Goal: Task Accomplishment & Management: Use online tool/utility

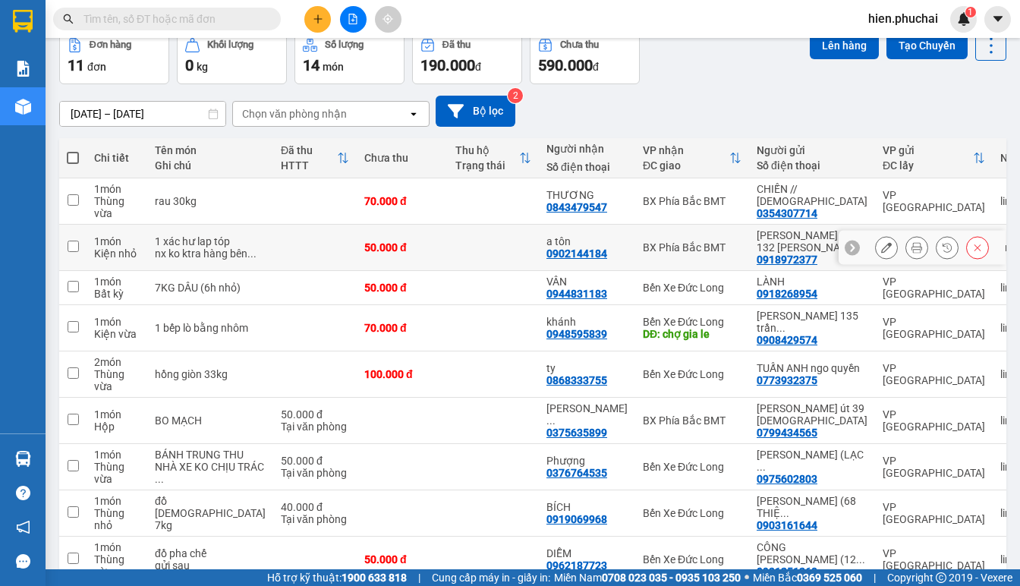
scroll to position [234, 0]
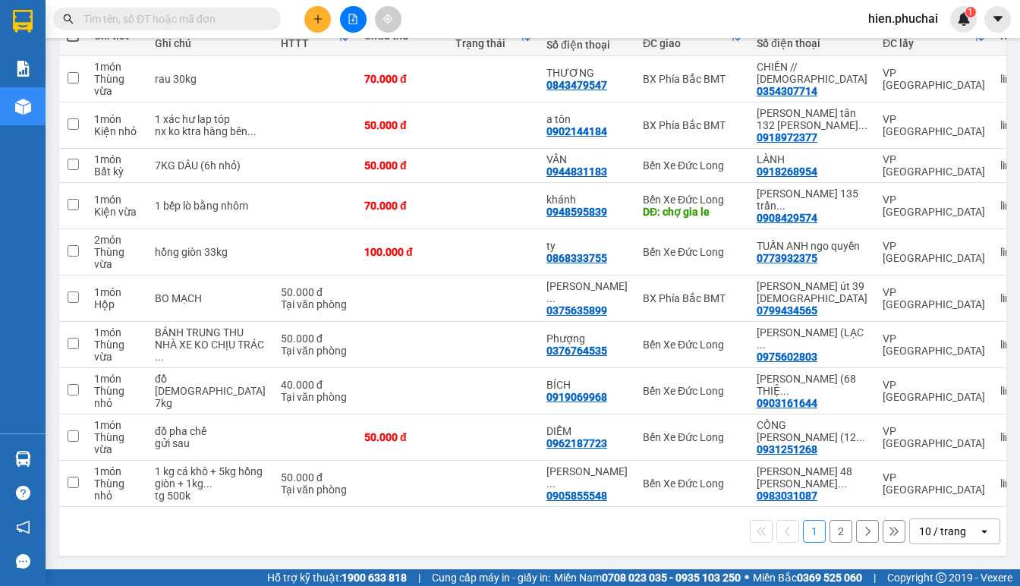
click at [829, 534] on button "2" at bounding box center [840, 531] width 23 height 23
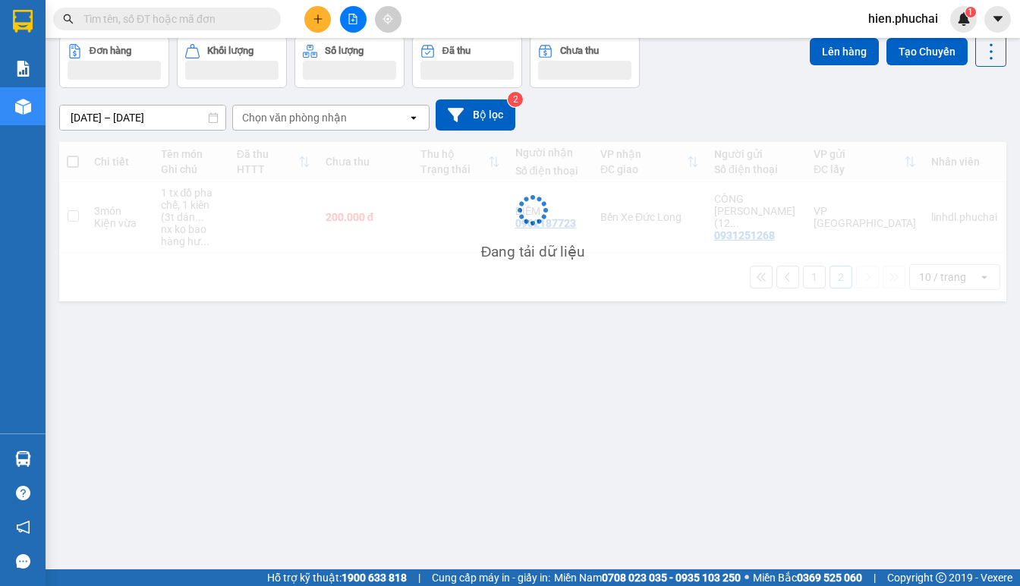
scroll to position [70, 0]
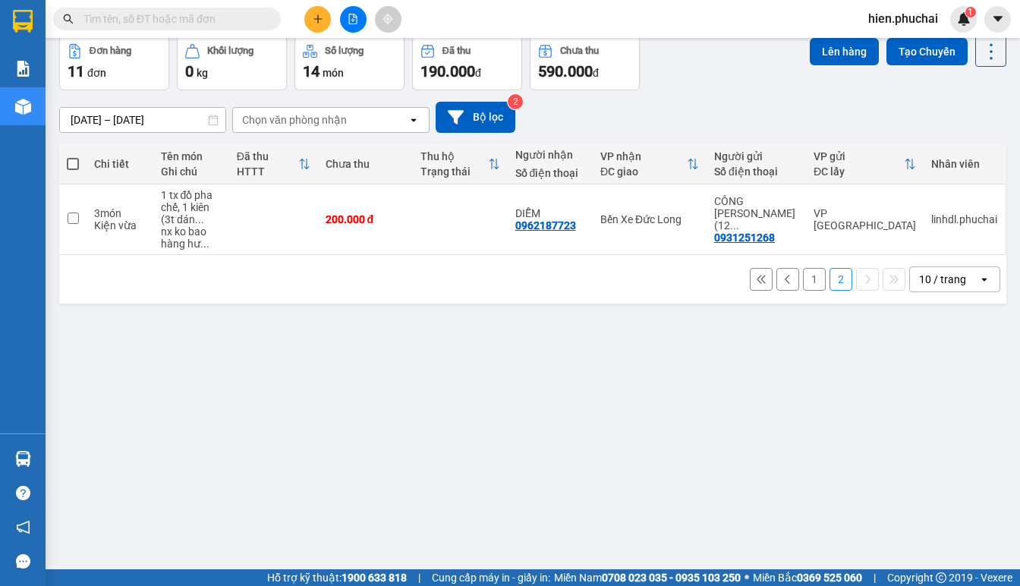
click at [817, 486] on div "ver 1.8.137 Kho gửi Trên xe Kho nhận Hàng đã giao Đơn hàng 11 đơn Khối lượng 0 …" at bounding box center [532, 269] width 959 height 586
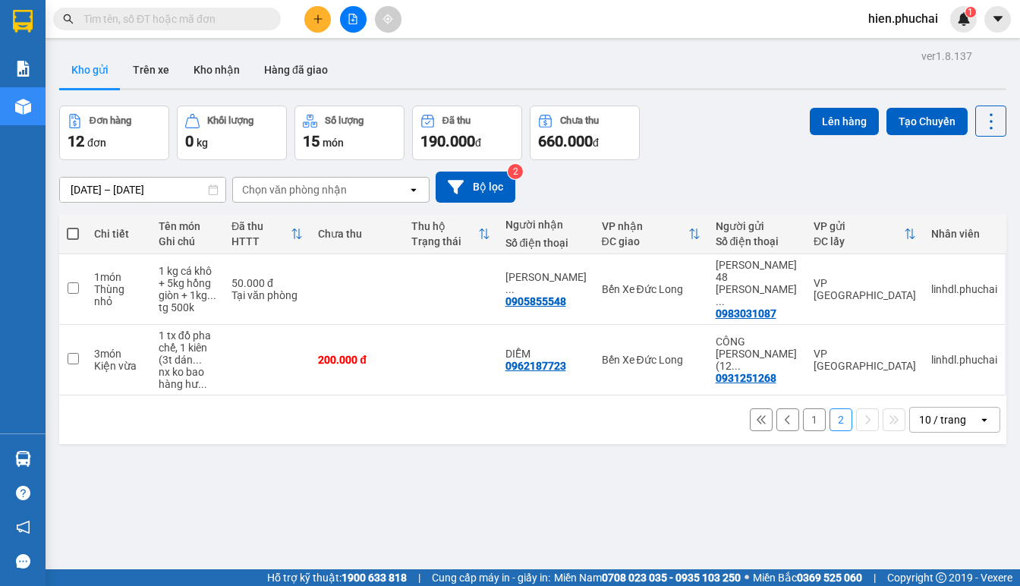
click at [803, 408] on button "1" at bounding box center [814, 419] width 23 height 23
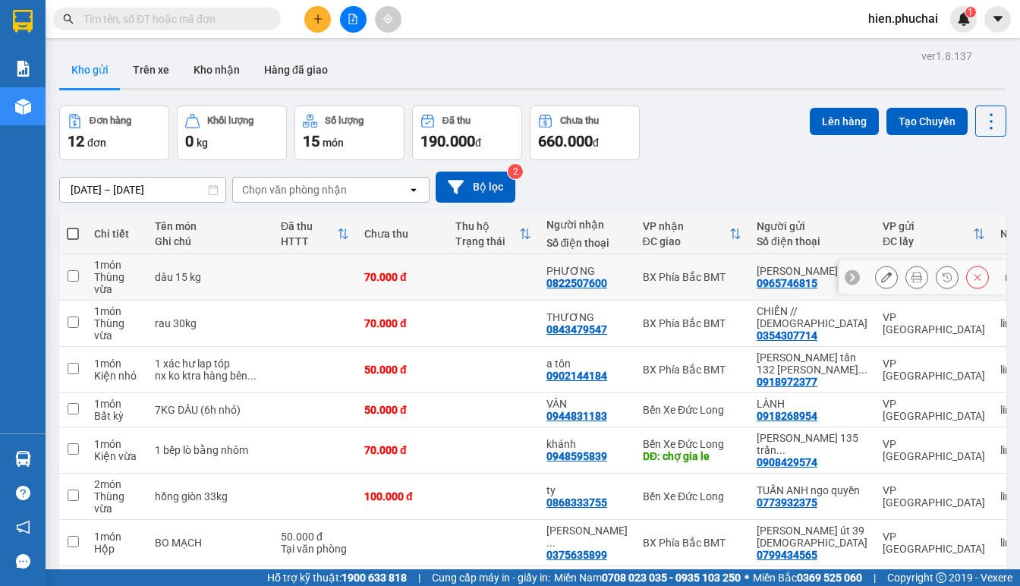
scroll to position [222, 0]
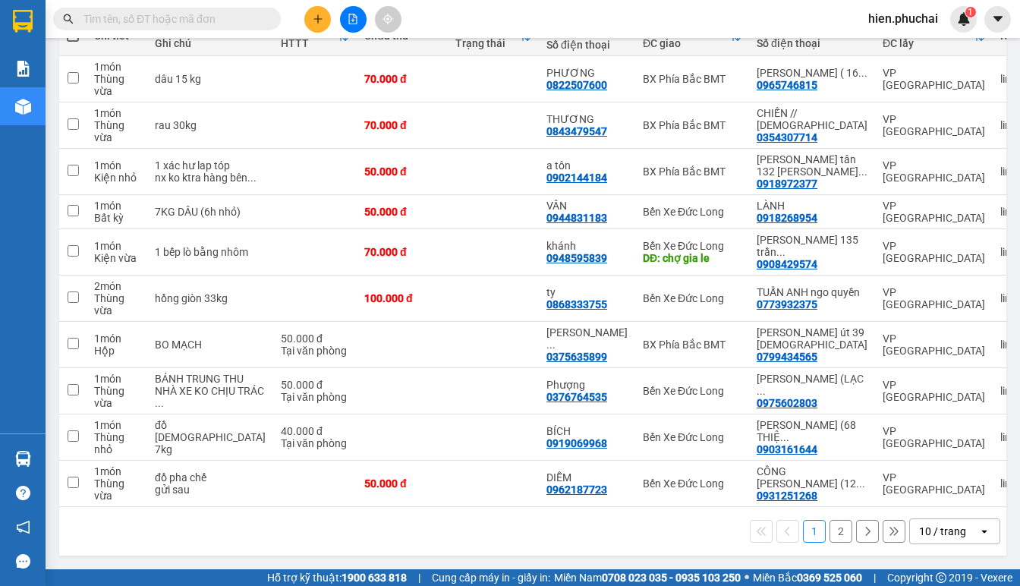
click at [829, 527] on button "2" at bounding box center [840, 531] width 23 height 23
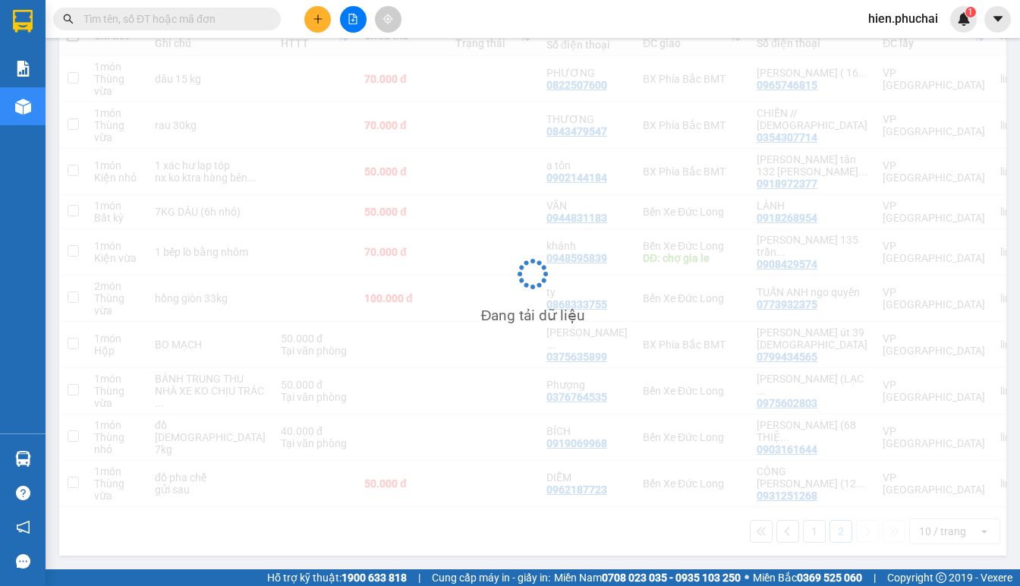
scroll to position [70, 0]
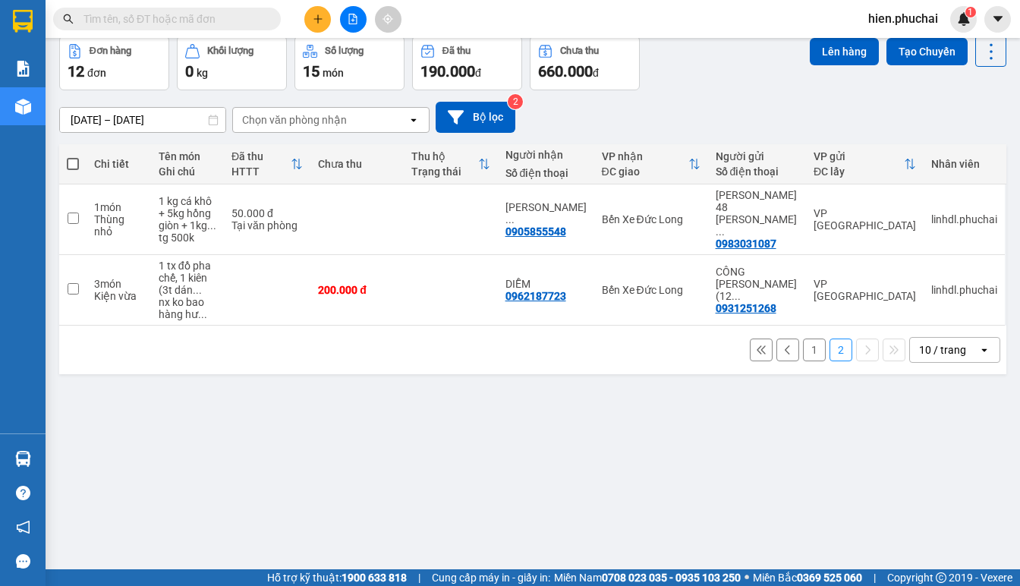
click at [811, 339] on button "1" at bounding box center [814, 349] width 23 height 23
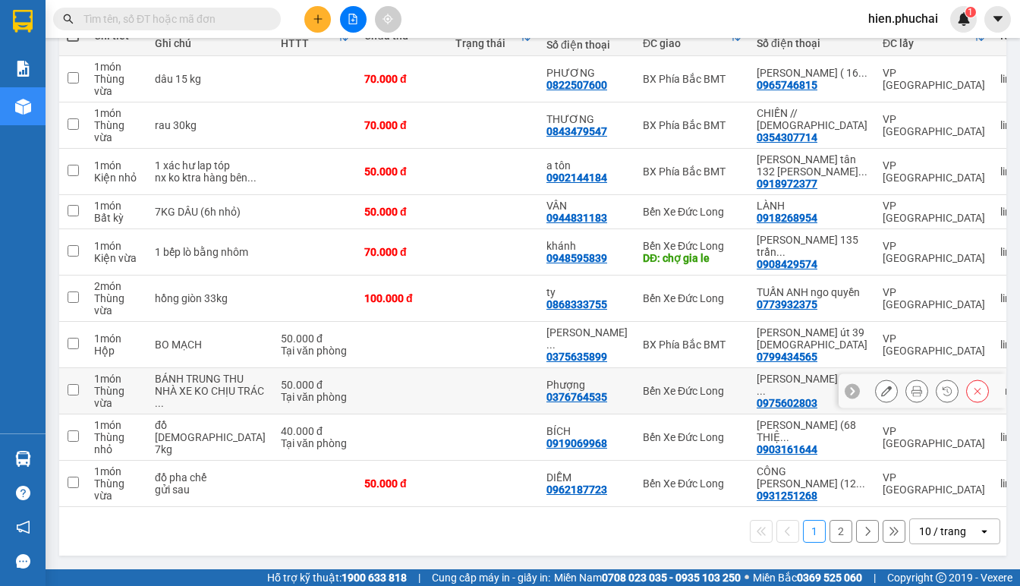
scroll to position [0, 0]
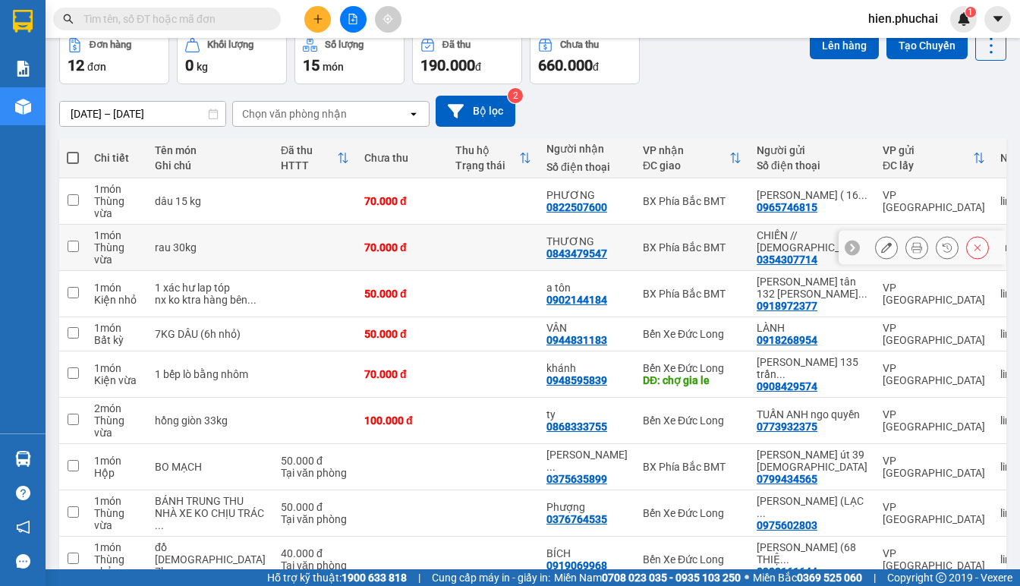
scroll to position [222, 0]
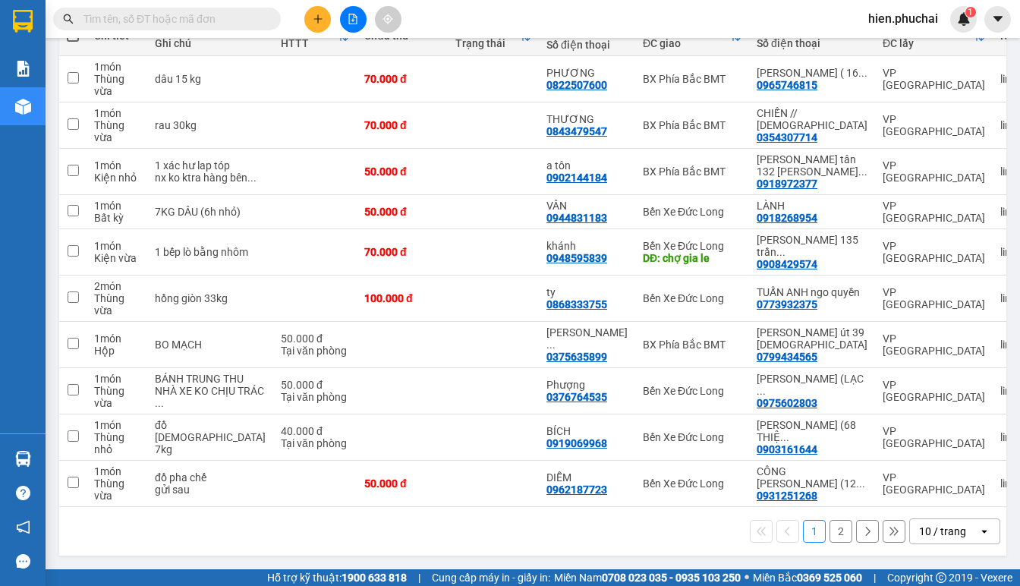
click at [836, 531] on button "2" at bounding box center [840, 531] width 23 height 23
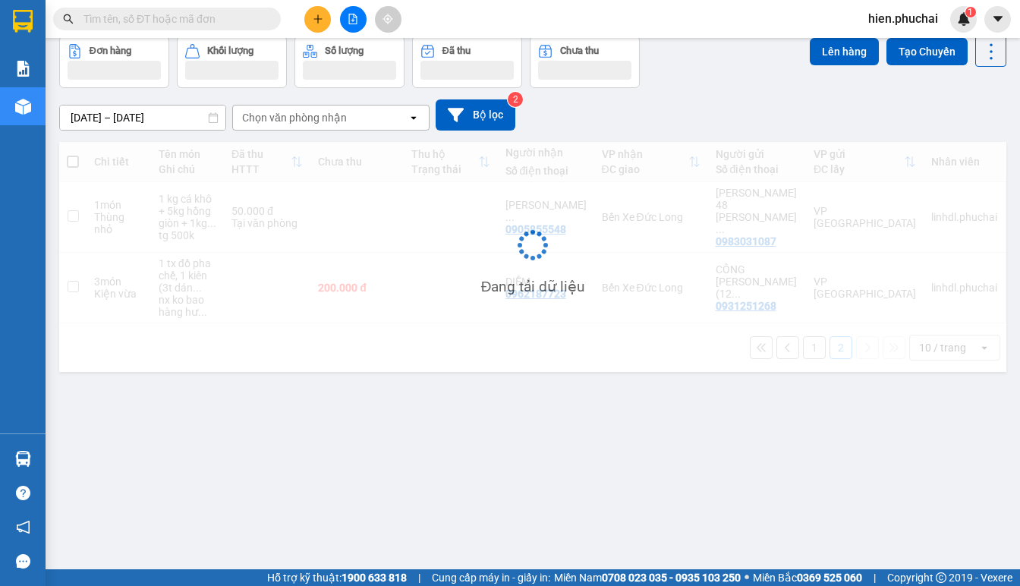
scroll to position [70, 0]
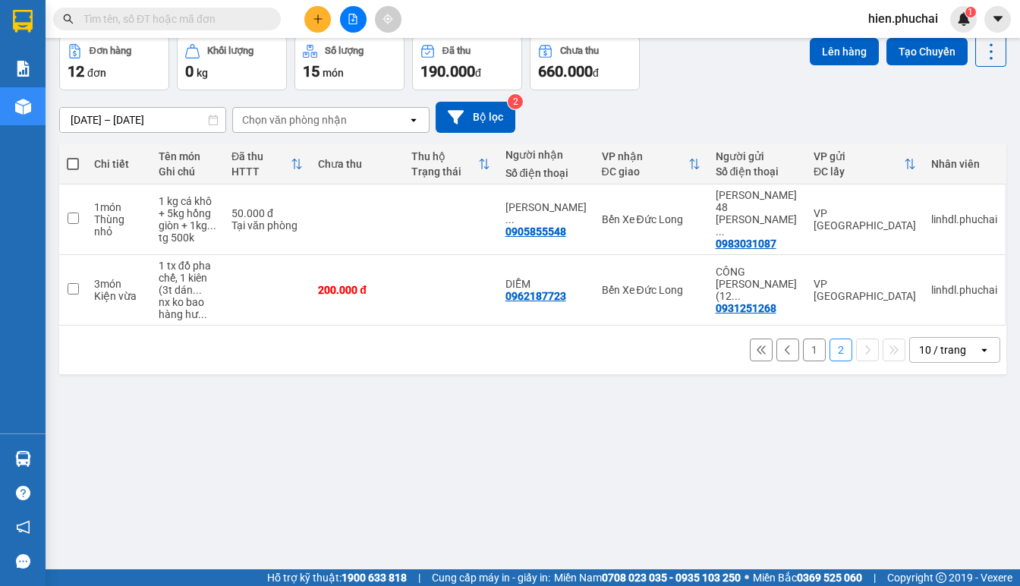
click at [808, 338] on button "1" at bounding box center [814, 349] width 23 height 23
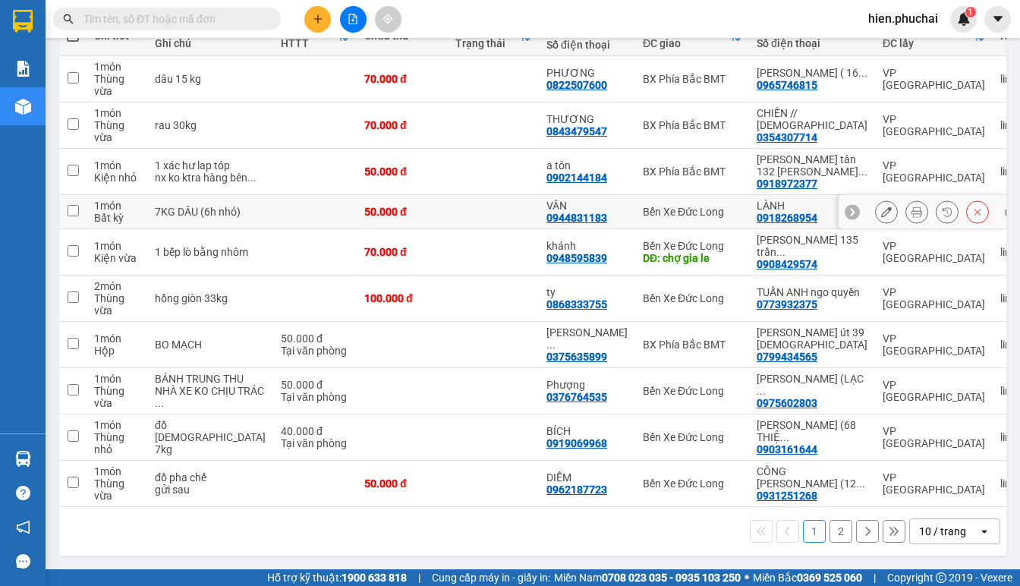
scroll to position [146, 0]
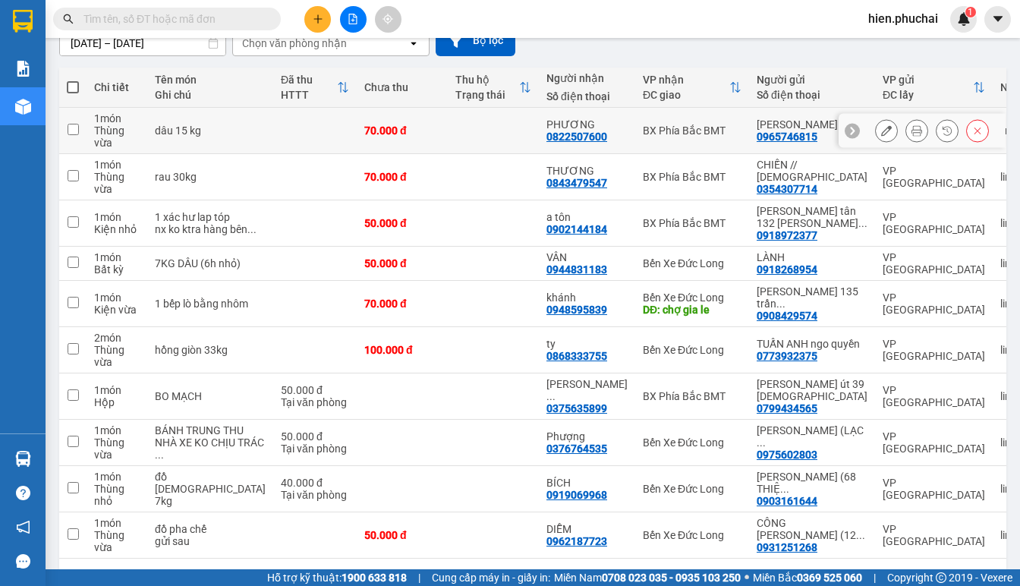
click at [70, 129] on input "checkbox" at bounding box center [73, 129] width 11 height 11
checkbox input "true"
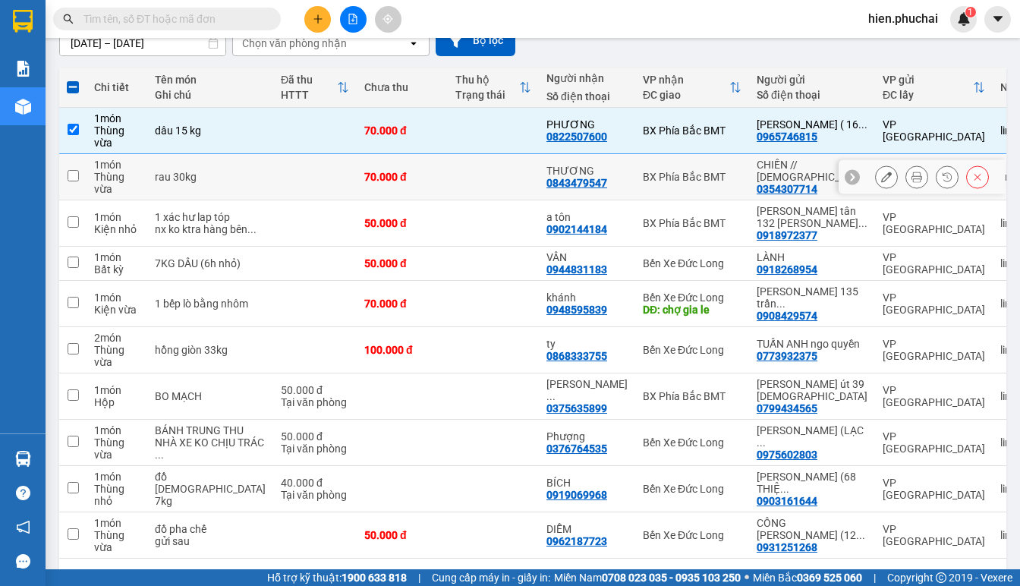
click at [71, 168] on td at bounding box center [72, 177] width 27 height 46
checkbox input "true"
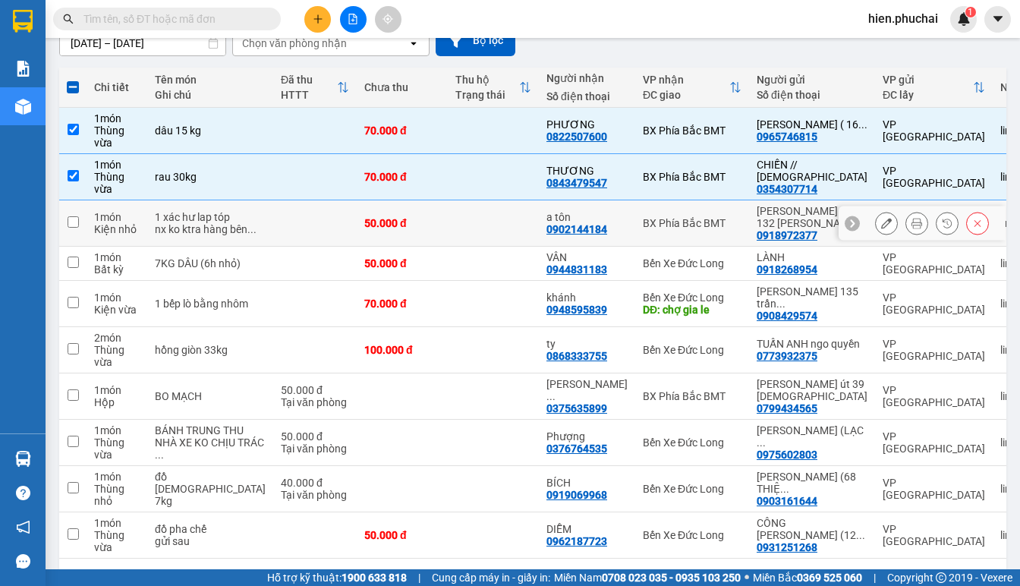
click at [77, 232] on td at bounding box center [72, 223] width 27 height 46
checkbox input "true"
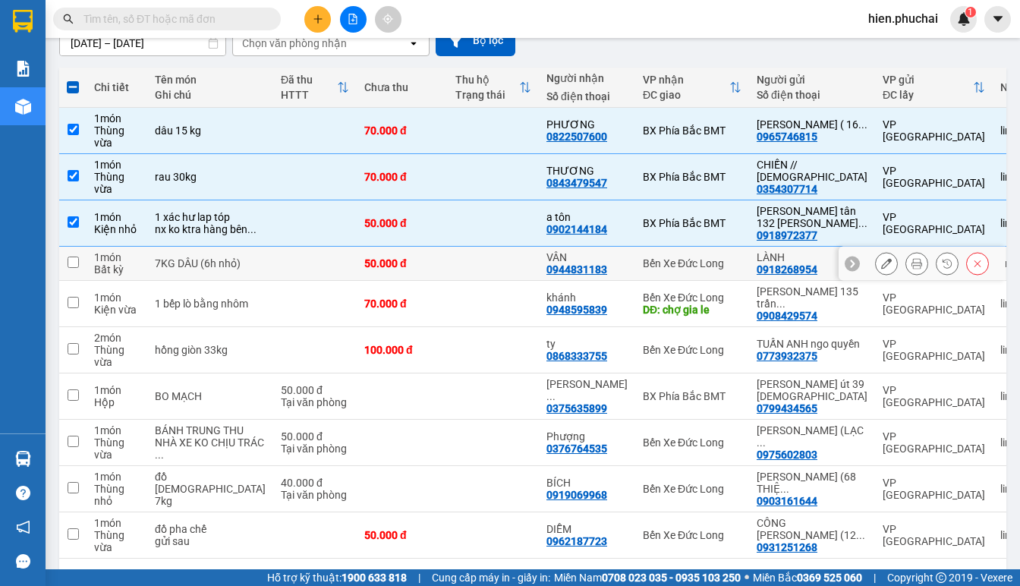
click at [73, 268] on input "checkbox" at bounding box center [73, 262] width 11 height 11
checkbox input "true"
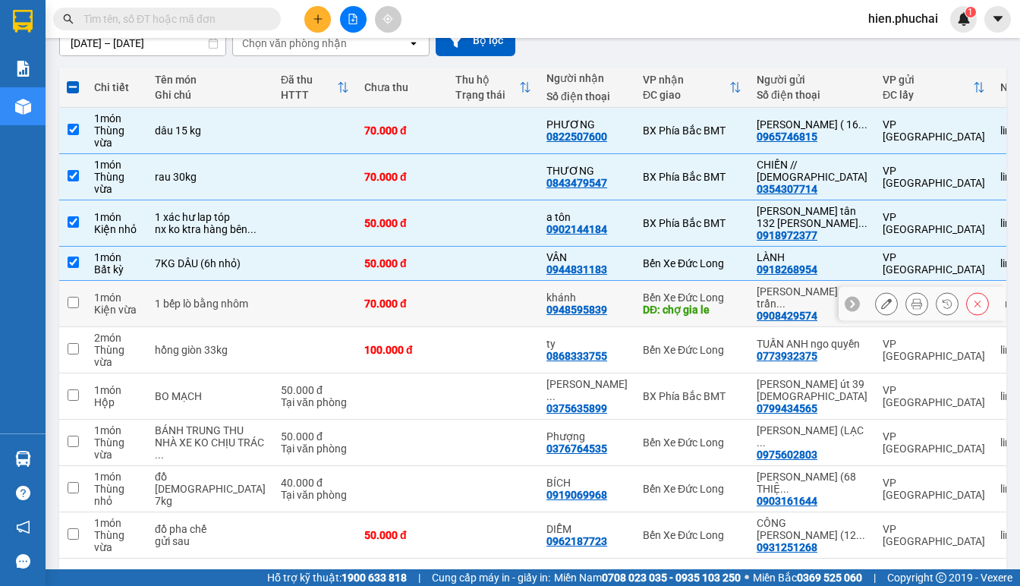
click at [73, 308] on input "checkbox" at bounding box center [73, 302] width 11 height 11
checkbox input "true"
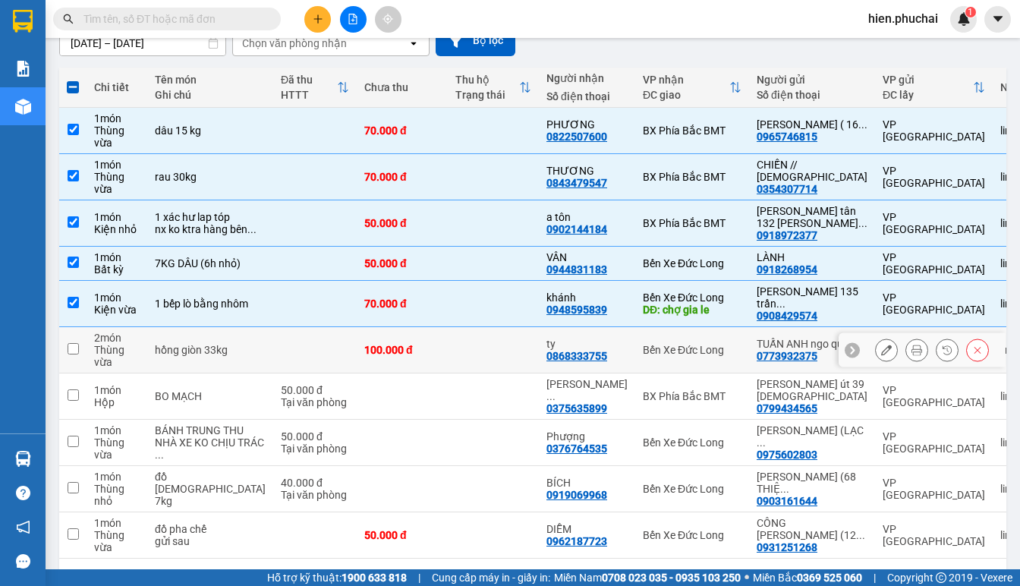
click at [68, 354] on input "checkbox" at bounding box center [73, 348] width 11 height 11
checkbox input "true"
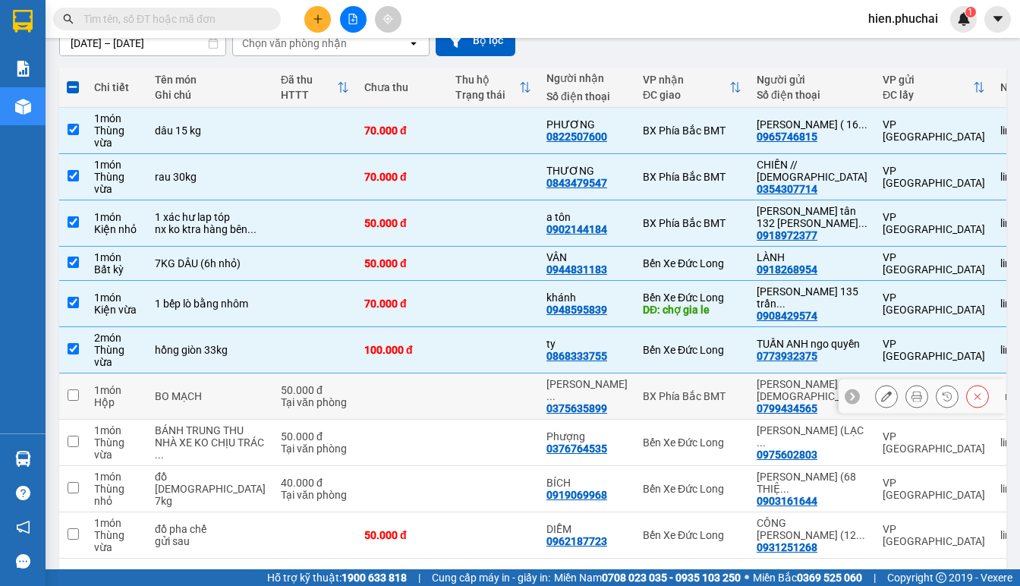
click at [71, 401] on input "checkbox" at bounding box center [73, 394] width 11 height 11
checkbox input "true"
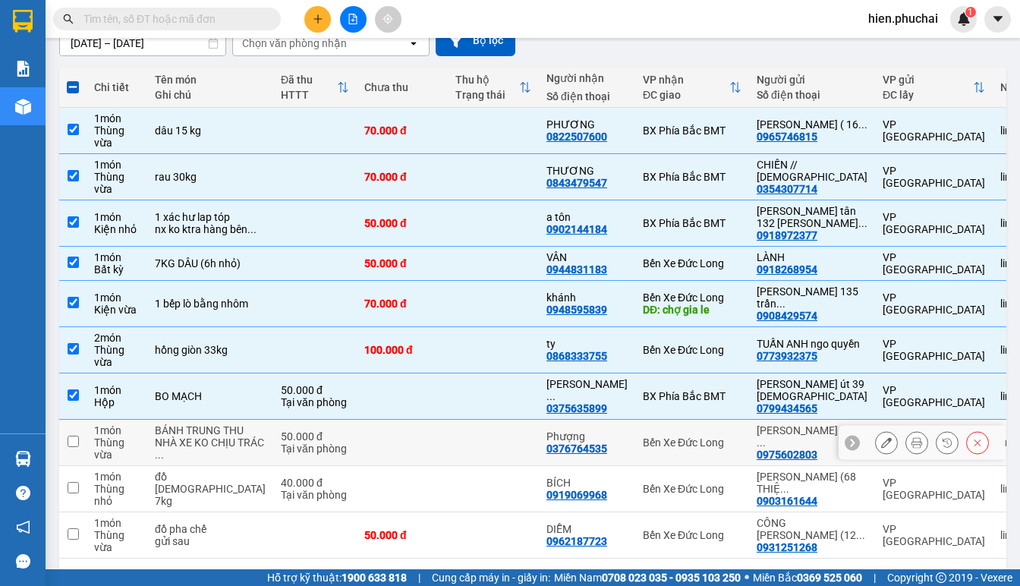
click at [77, 464] on td at bounding box center [72, 443] width 27 height 46
checkbox input "true"
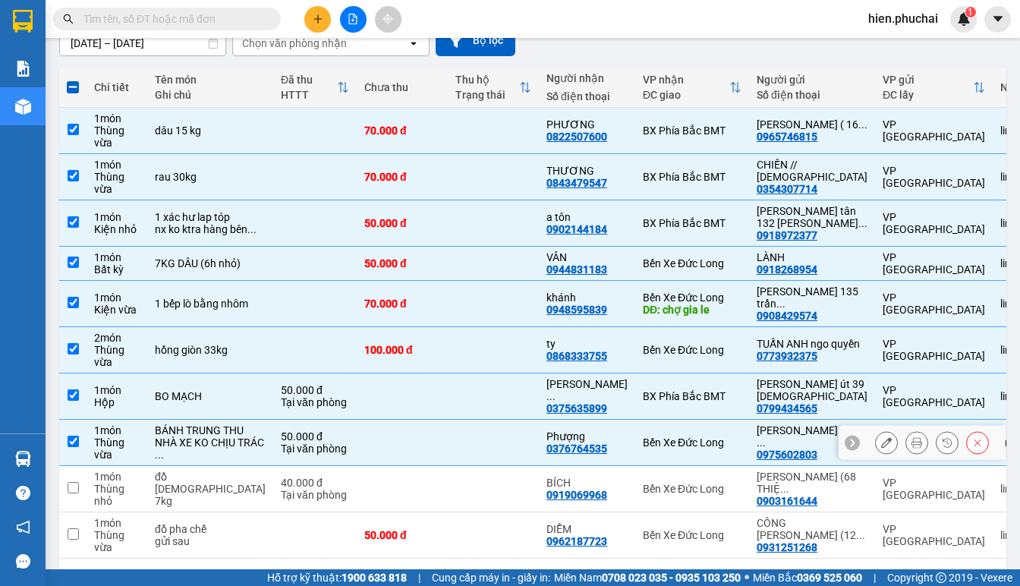
scroll to position [222, 0]
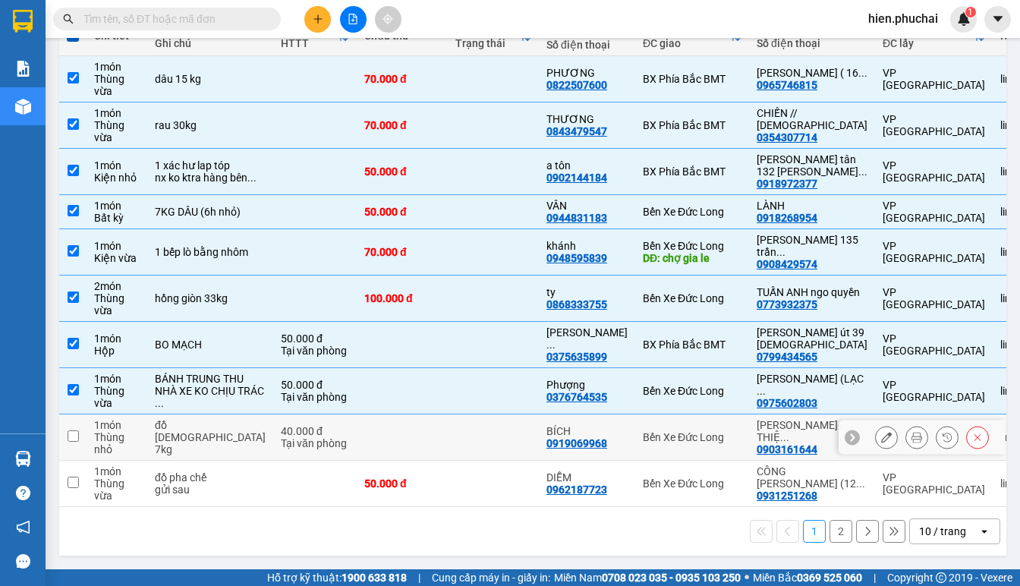
drag, startPoint x: 73, startPoint y: 432, endPoint x: 68, endPoint y: 445, distance: 13.7
click at [72, 433] on input "checkbox" at bounding box center [73, 435] width 11 height 11
checkbox input "true"
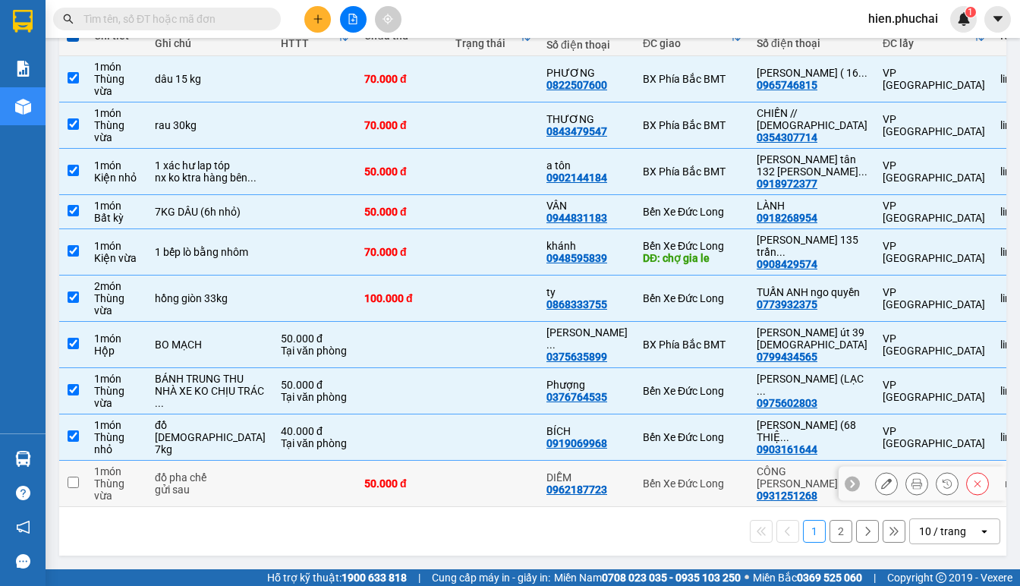
click at [65, 486] on td at bounding box center [72, 484] width 27 height 46
checkbox input "true"
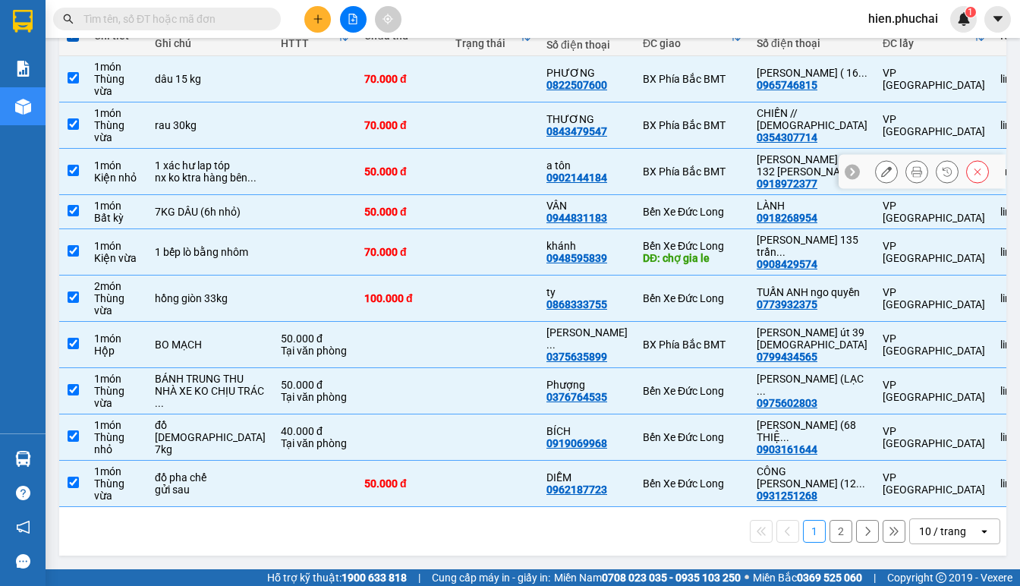
scroll to position [0, 0]
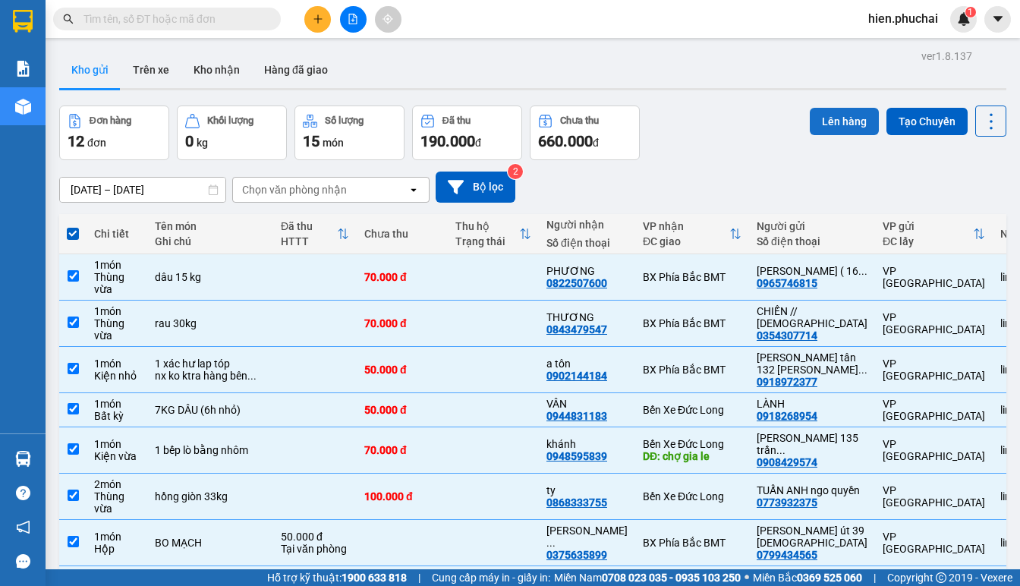
click at [832, 124] on button "Lên hàng" at bounding box center [844, 121] width 69 height 27
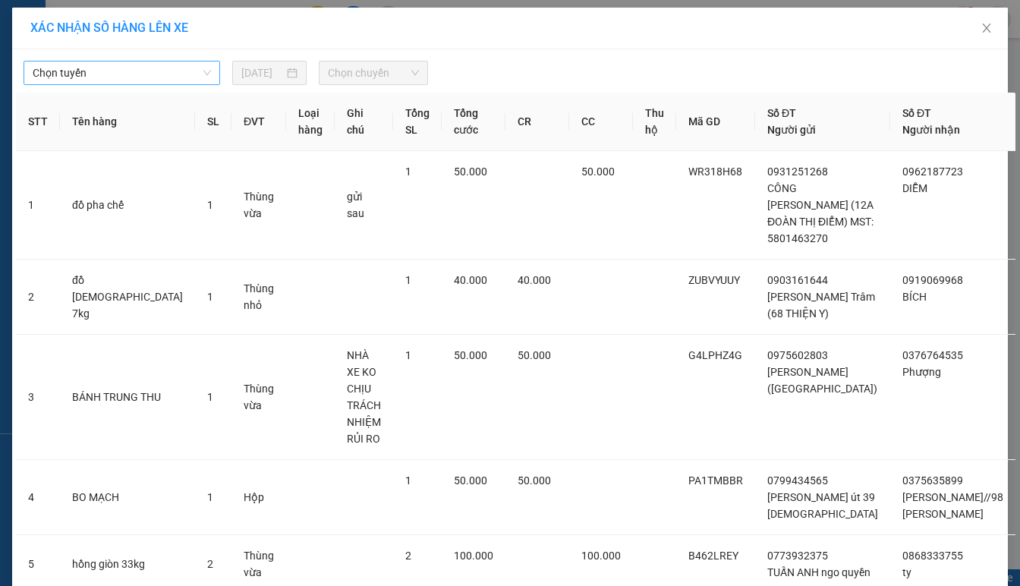
click at [56, 66] on span "Chọn tuyến" at bounding box center [122, 72] width 178 height 23
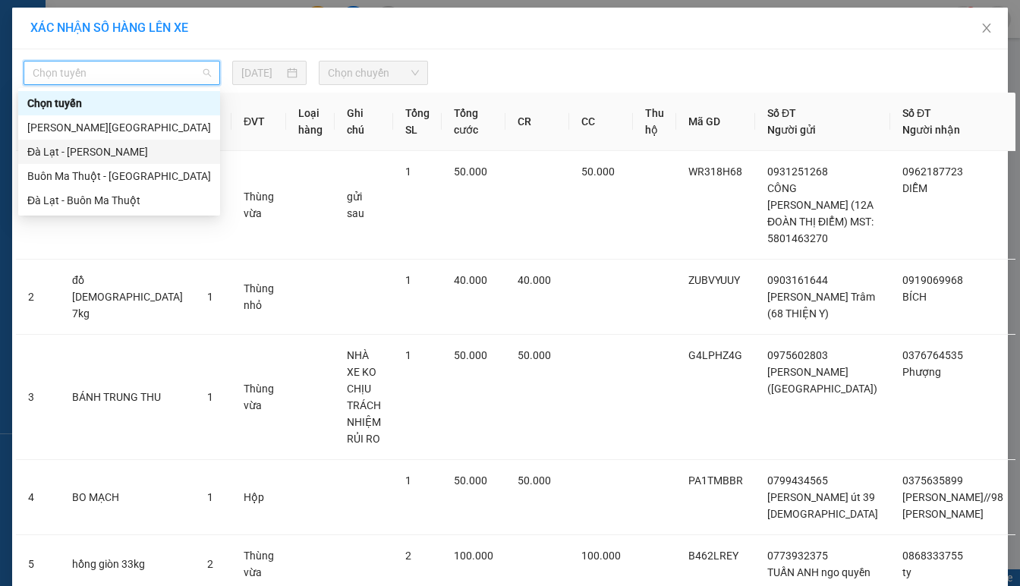
click at [99, 156] on div "Đà Lạt - Gia Lai" at bounding box center [119, 151] width 184 height 17
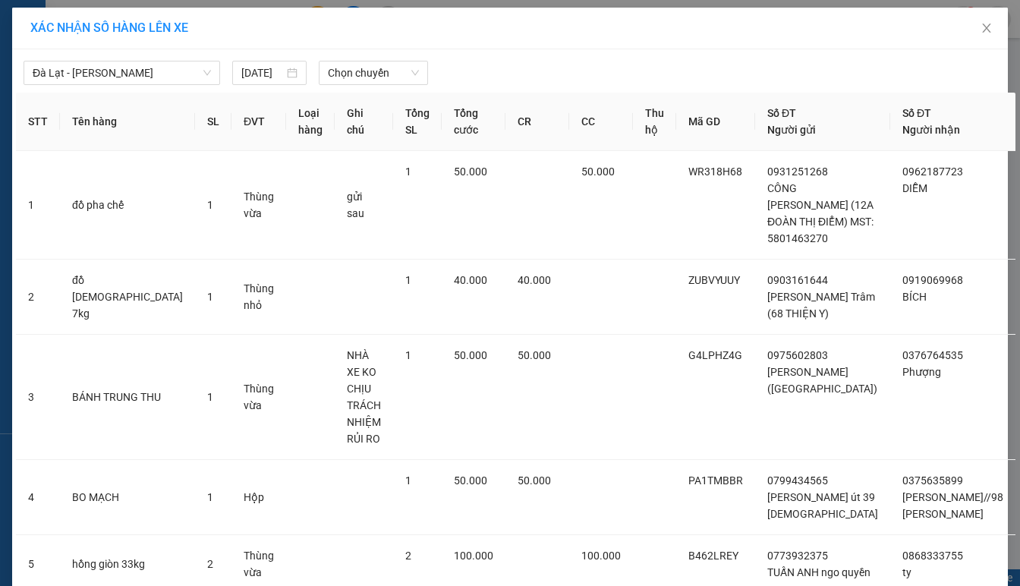
click at [343, 91] on div "Đà Lạt - Gia Lai 11/09/2025 Chọn chuyến STT Tên hàng SL ĐVT Loại hàng Ghi chú T…" at bounding box center [510, 588] width 996 height 1079
click at [360, 81] on span "Chọn chuyến" at bounding box center [373, 72] width 91 height 23
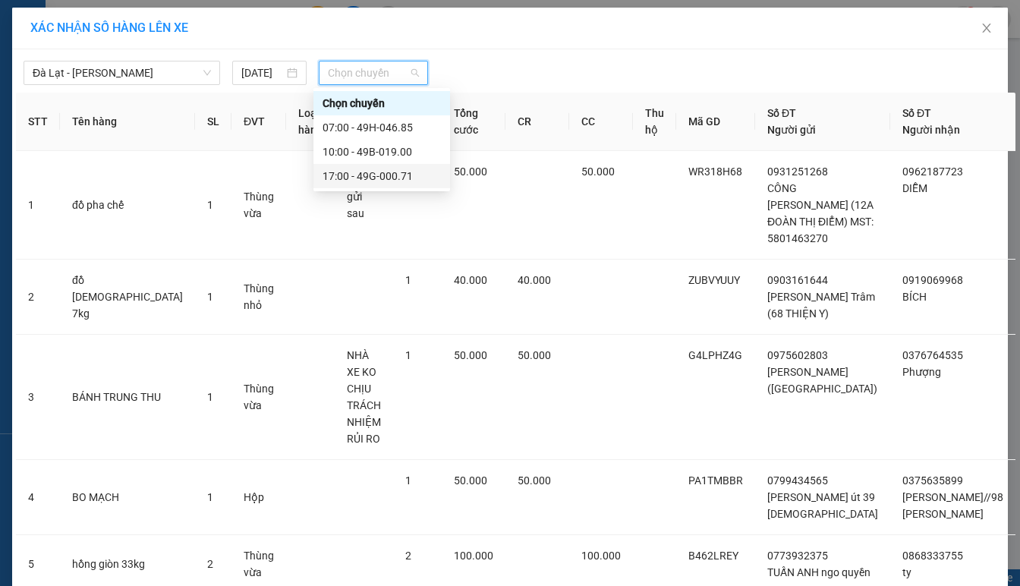
click at [381, 179] on div "17:00 - 49G-000.71" at bounding box center [382, 176] width 118 height 17
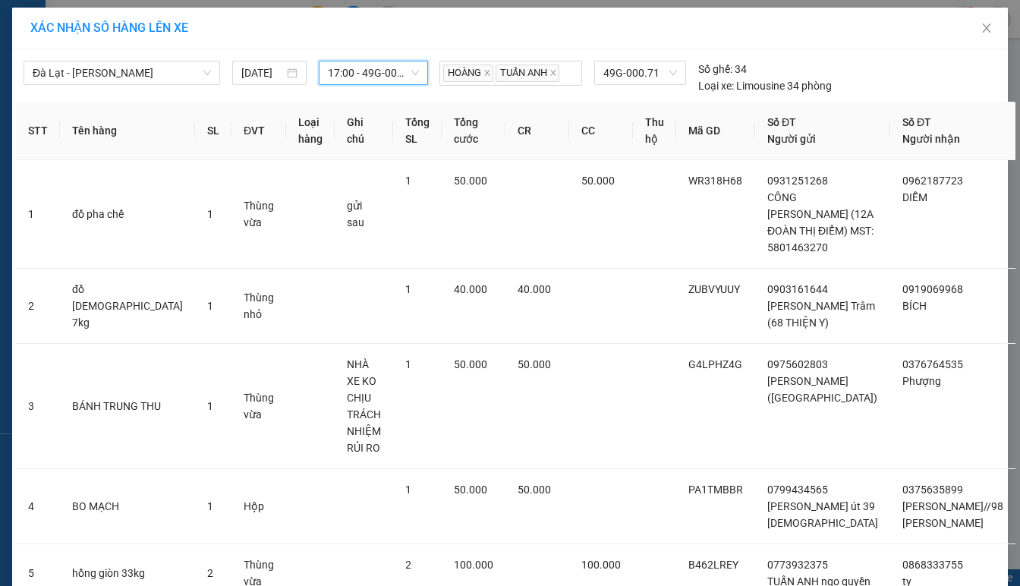
scroll to position [420, 0]
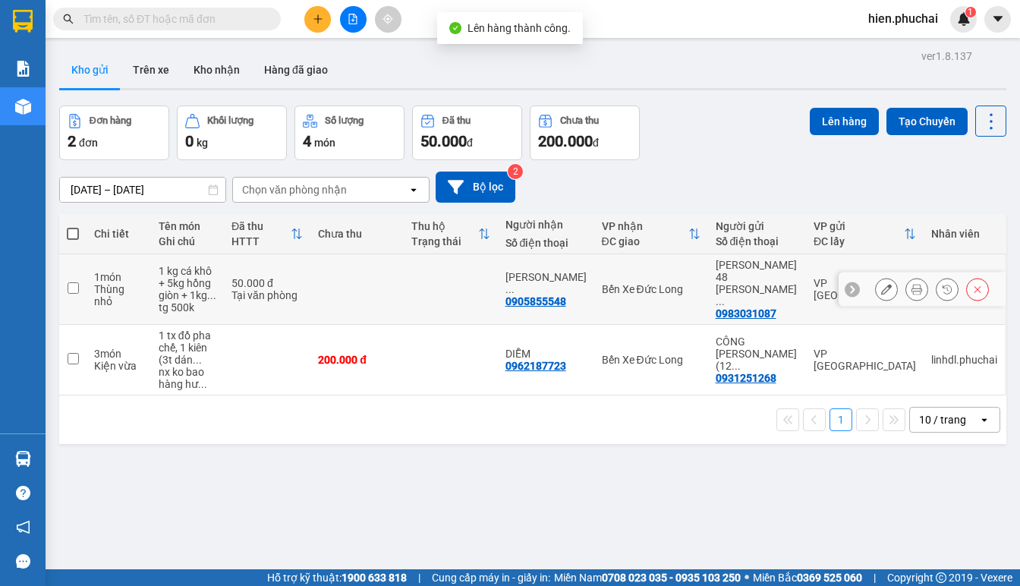
click at [74, 282] on input "checkbox" at bounding box center [73, 287] width 11 height 11
checkbox input "true"
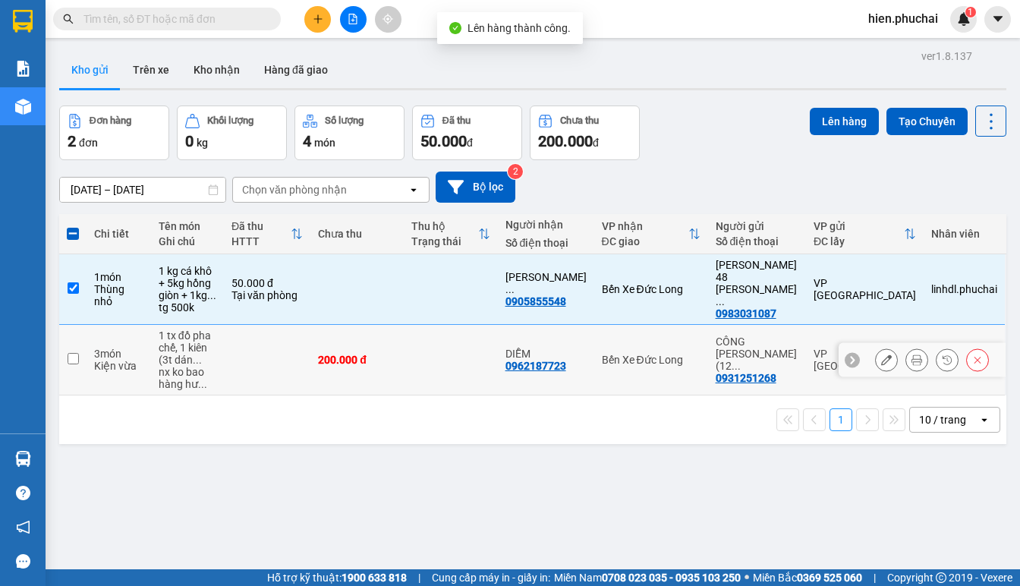
click at [73, 353] on input "checkbox" at bounding box center [73, 358] width 11 height 11
checkbox input "true"
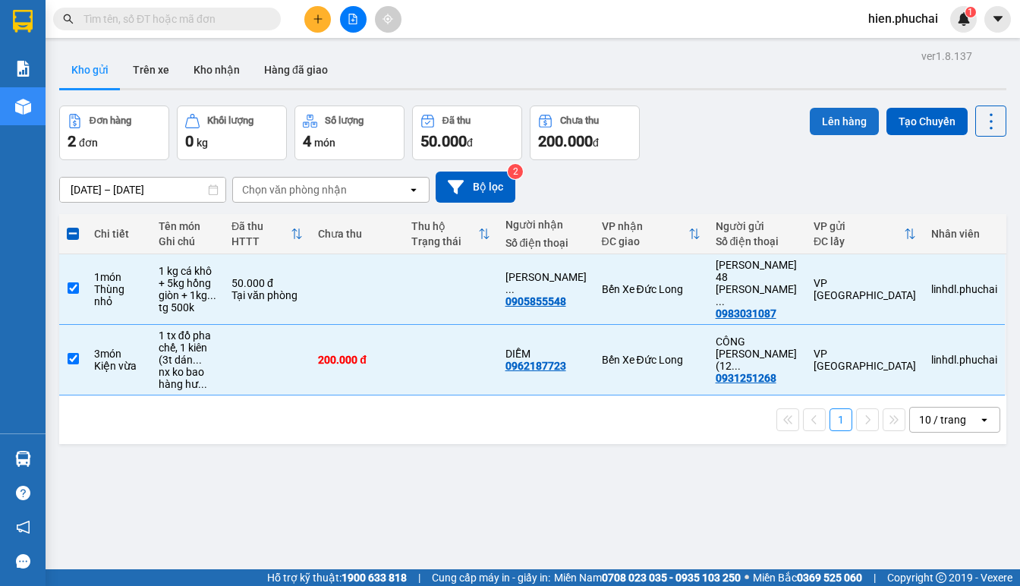
click at [837, 121] on button "Lên hàng" at bounding box center [844, 121] width 69 height 27
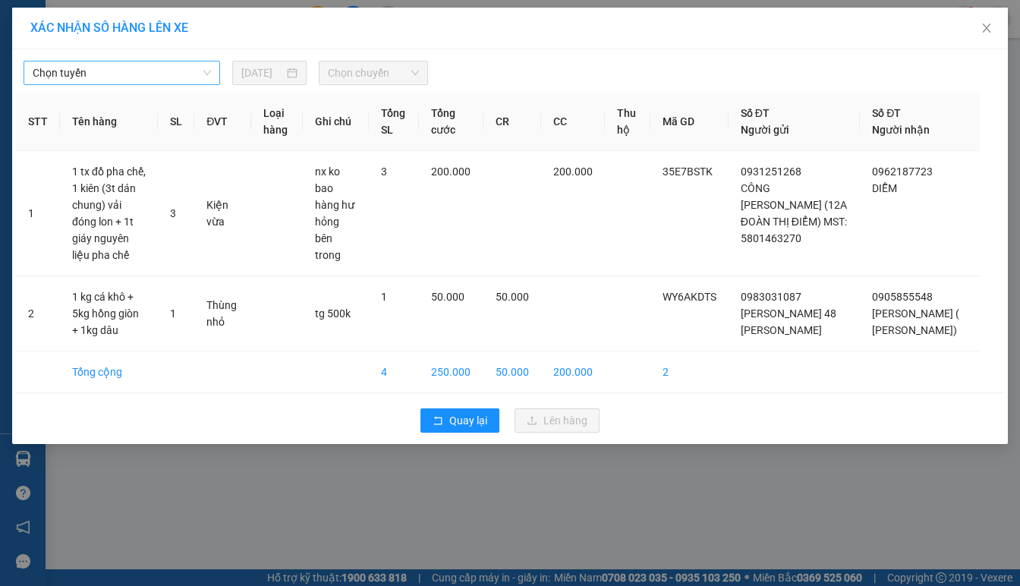
click at [168, 74] on span "Chọn tuyến" at bounding box center [122, 72] width 178 height 23
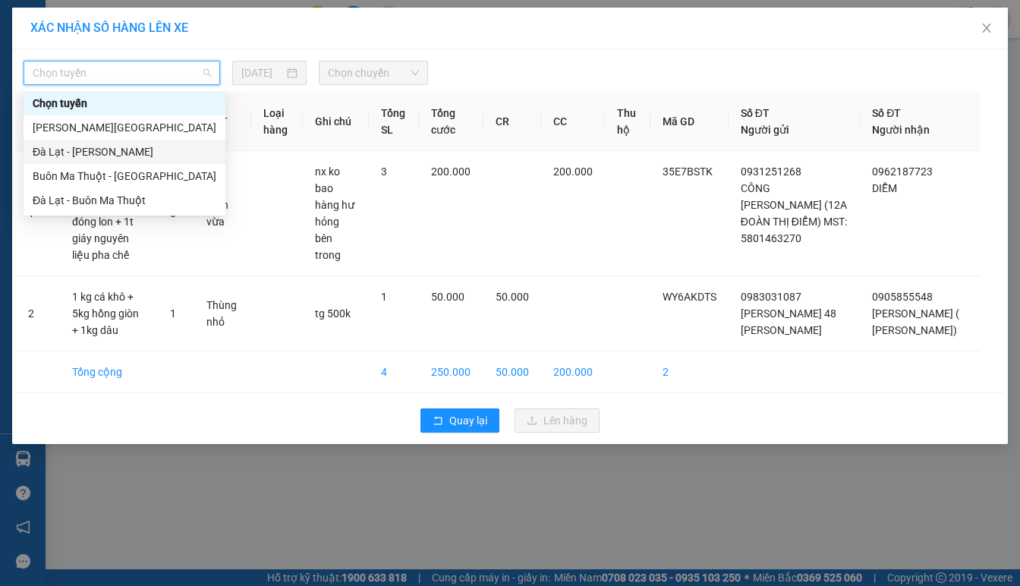
click at [150, 150] on div "Đà Lạt - Gia Lai" at bounding box center [125, 151] width 184 height 17
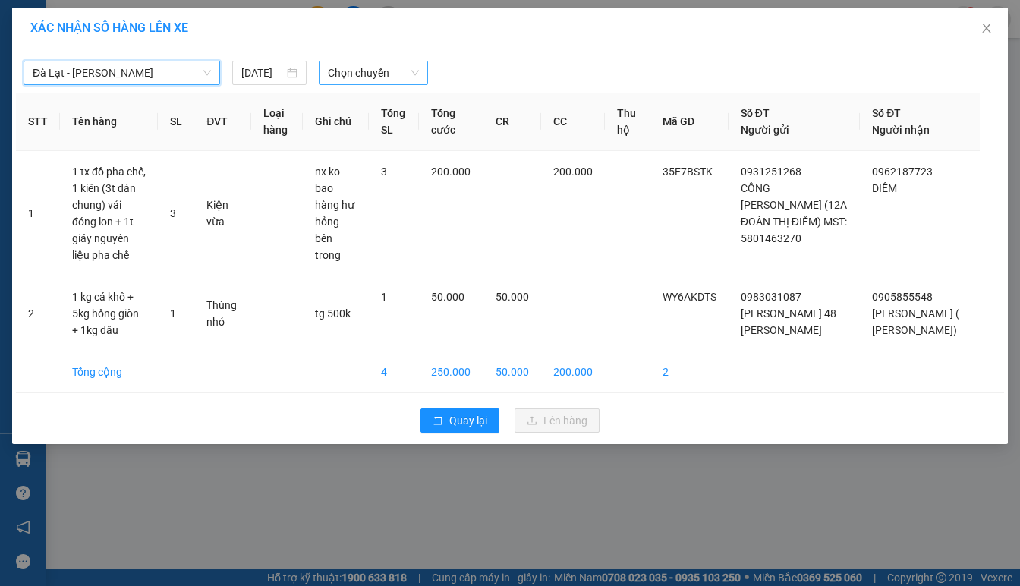
click at [397, 83] on span "Chọn chuyến" at bounding box center [373, 72] width 91 height 23
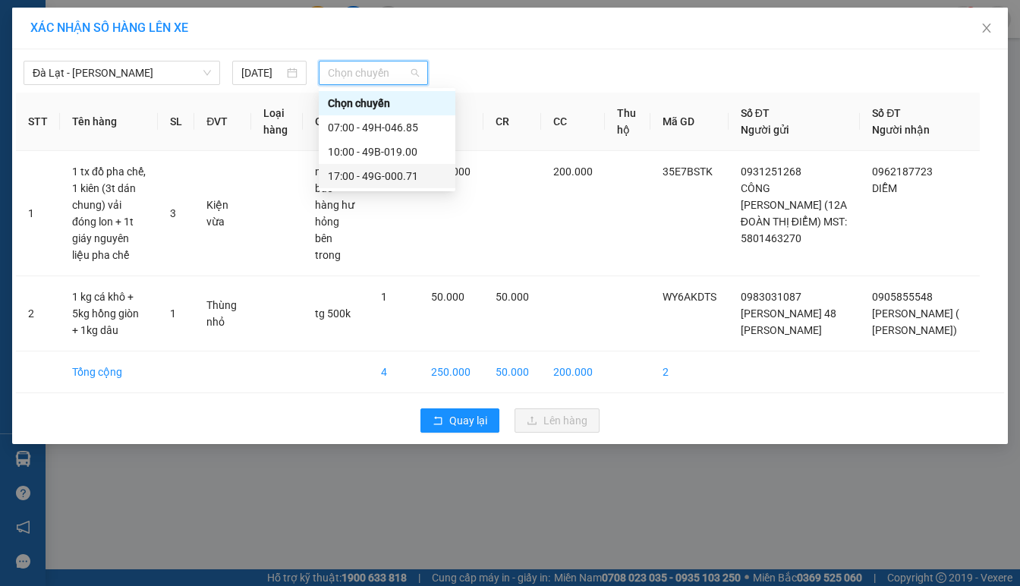
click at [373, 172] on div "17:00 - 49G-000.71" at bounding box center [387, 176] width 118 height 17
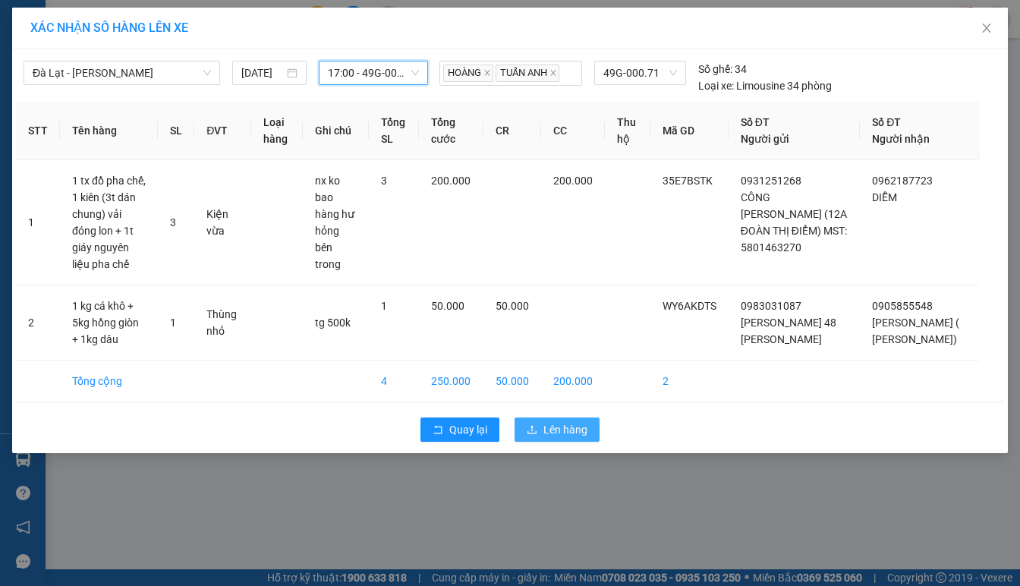
click at [543, 433] on button "Lên hàng" at bounding box center [557, 429] width 85 height 24
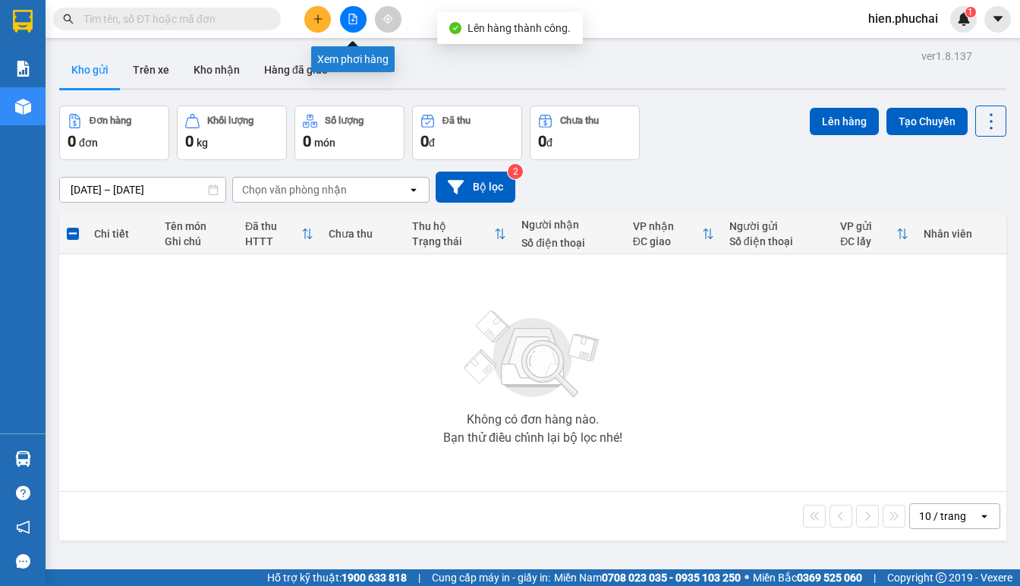
click at [351, 17] on icon "file-add" at bounding box center [353, 19] width 11 height 11
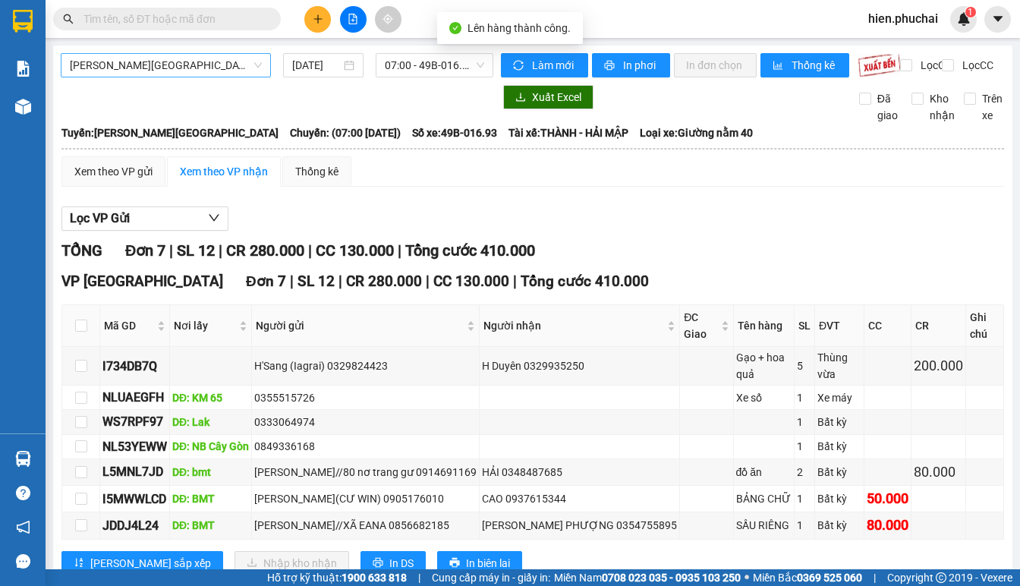
click at [188, 71] on span "Gia Lai - Đà Lạt" at bounding box center [166, 65] width 192 height 23
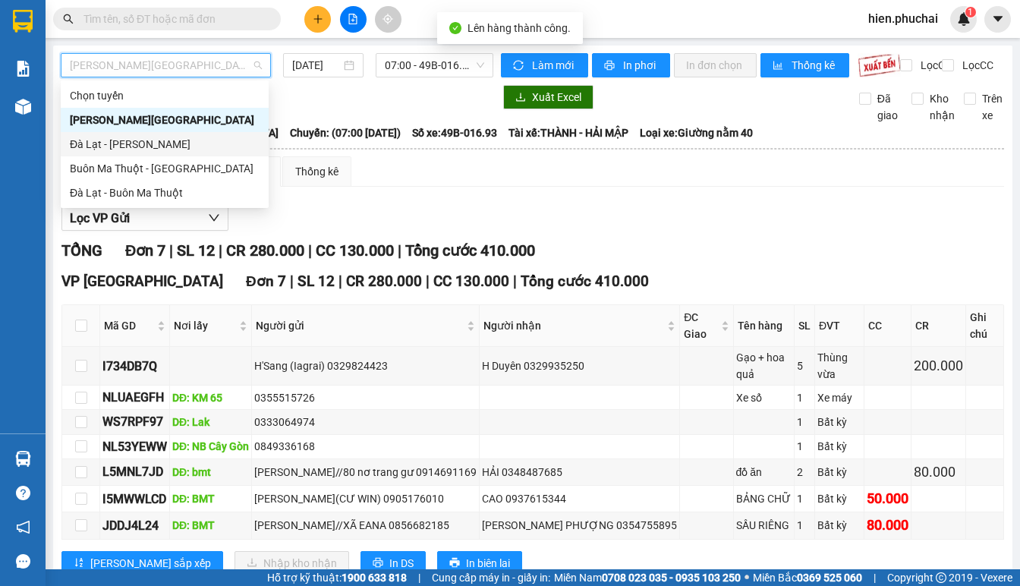
click at [165, 146] on div "Đà Lạt - Gia Lai" at bounding box center [165, 144] width 190 height 17
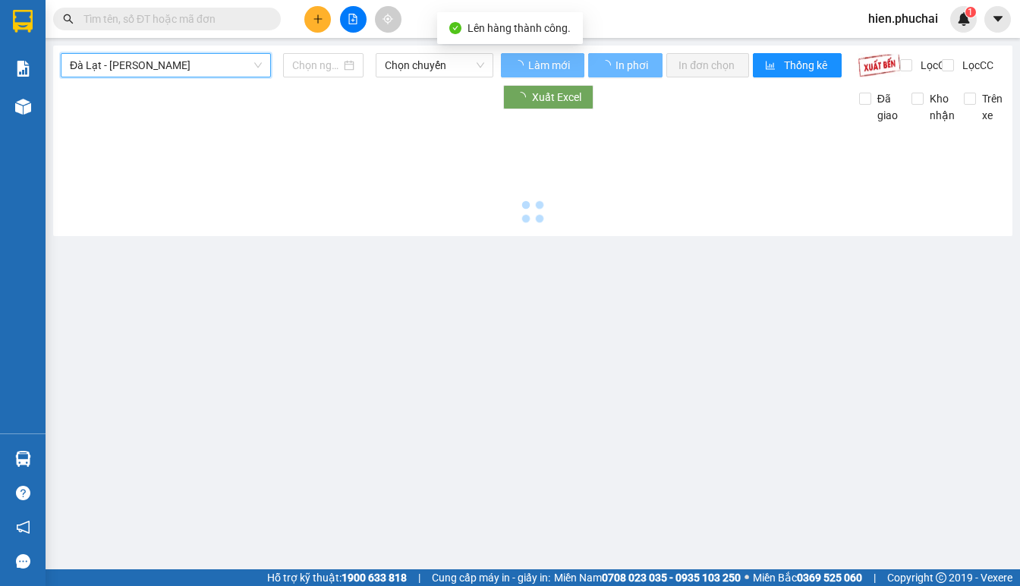
type input "11/09/2025"
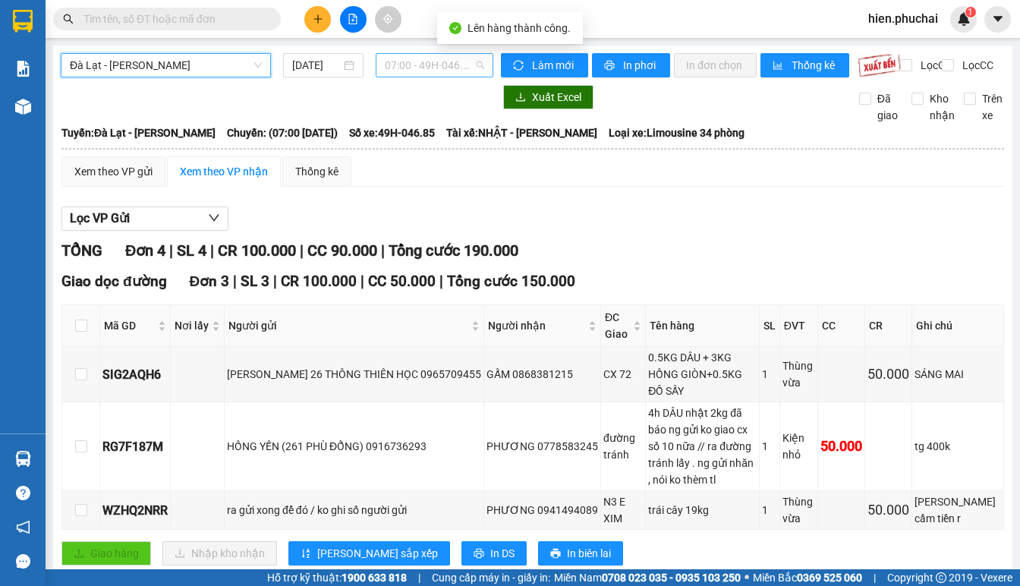
click at [449, 69] on span "07:00 - 49H-046.85" at bounding box center [434, 65] width 99 height 23
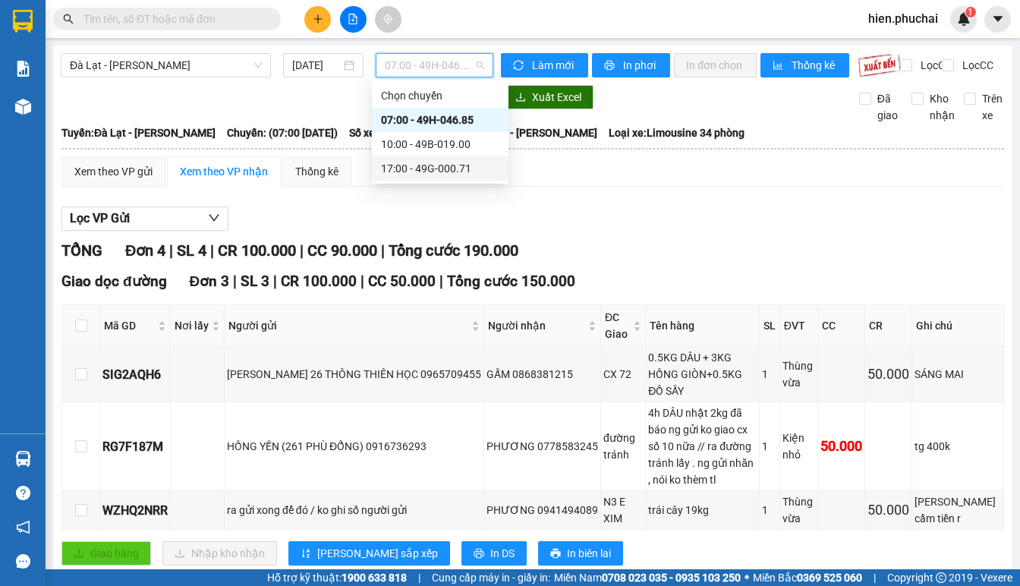
click at [428, 168] on div "17:00 - 49G-000.71" at bounding box center [440, 168] width 118 height 17
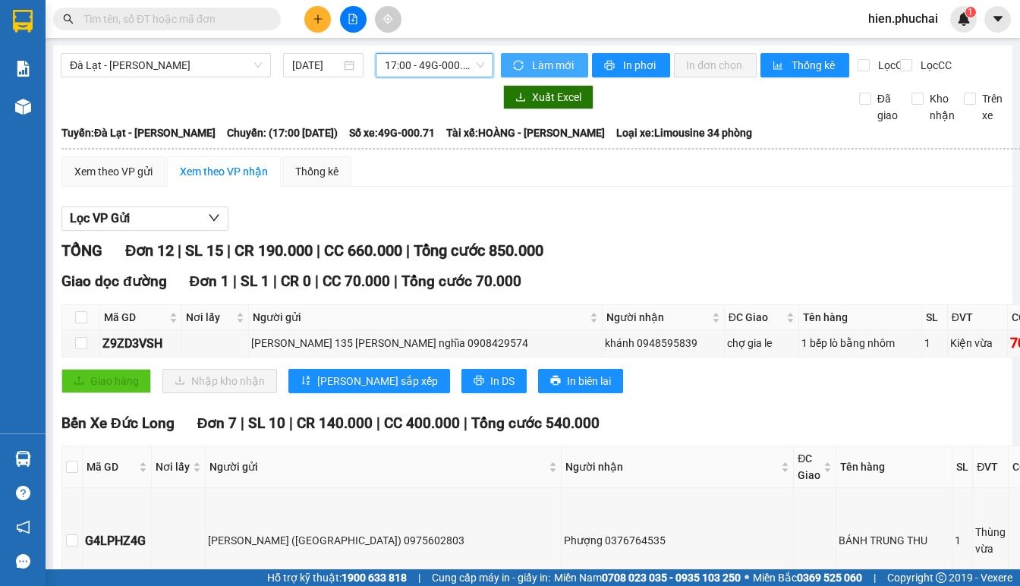
click at [543, 62] on span "Làm mới" at bounding box center [554, 65] width 44 height 17
click at [635, 72] on span "In phơi" at bounding box center [640, 65] width 35 height 17
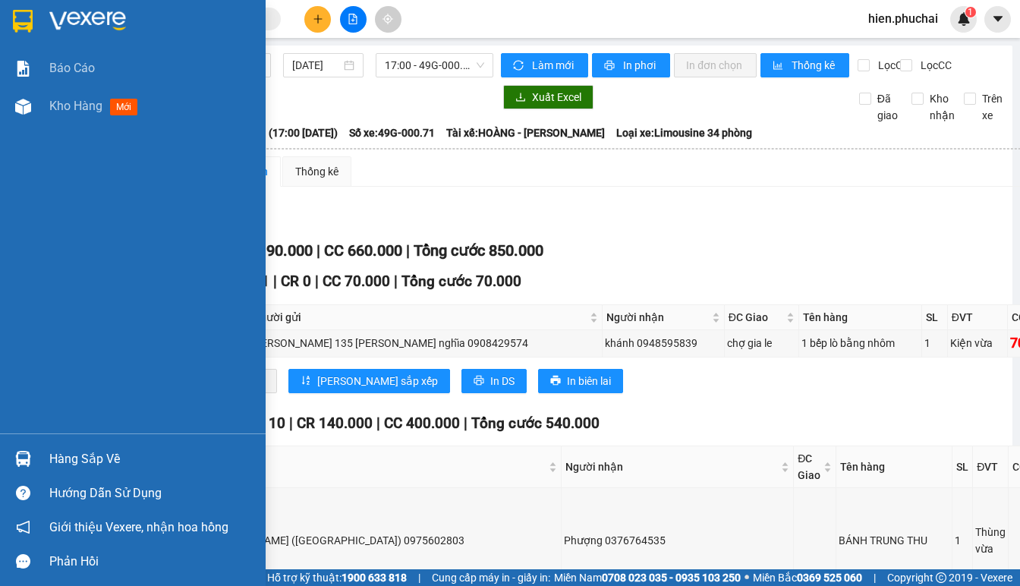
click at [26, 99] on img at bounding box center [23, 107] width 16 height 16
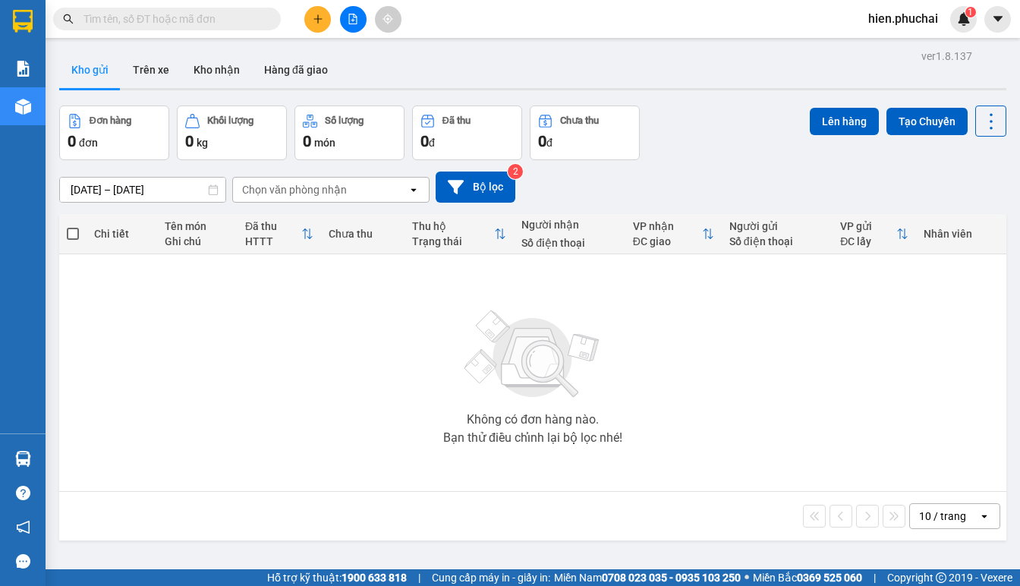
click at [355, 32] on button at bounding box center [353, 19] width 27 height 27
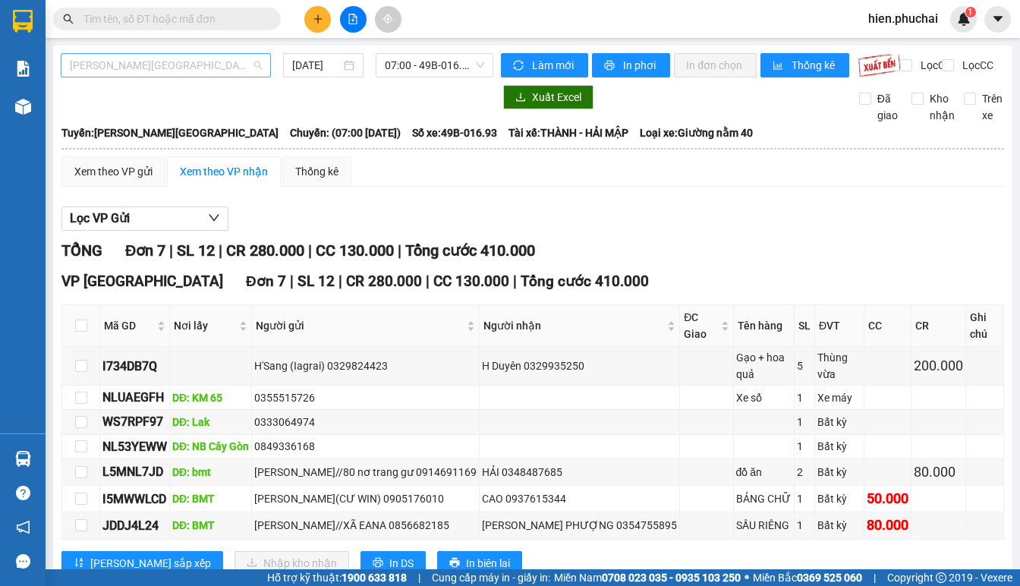
click at [192, 75] on span "[PERSON_NAME][GEOGRAPHIC_DATA]" at bounding box center [166, 65] width 192 height 23
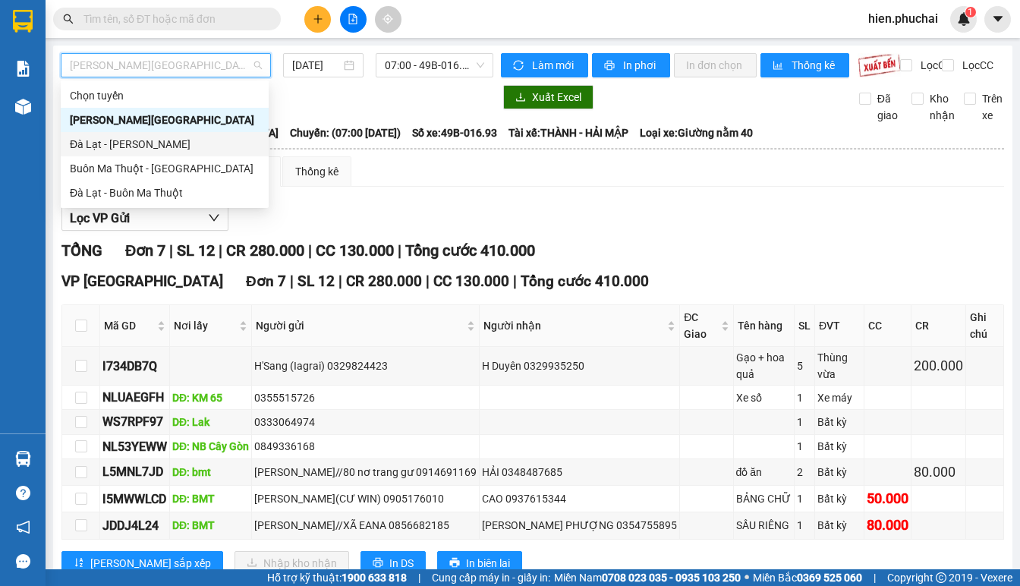
drag, startPoint x: 175, startPoint y: 145, endPoint x: 183, endPoint y: 131, distance: 16.7
click at [173, 145] on div "Đà Lạt - [PERSON_NAME]" at bounding box center [165, 144] width 190 height 17
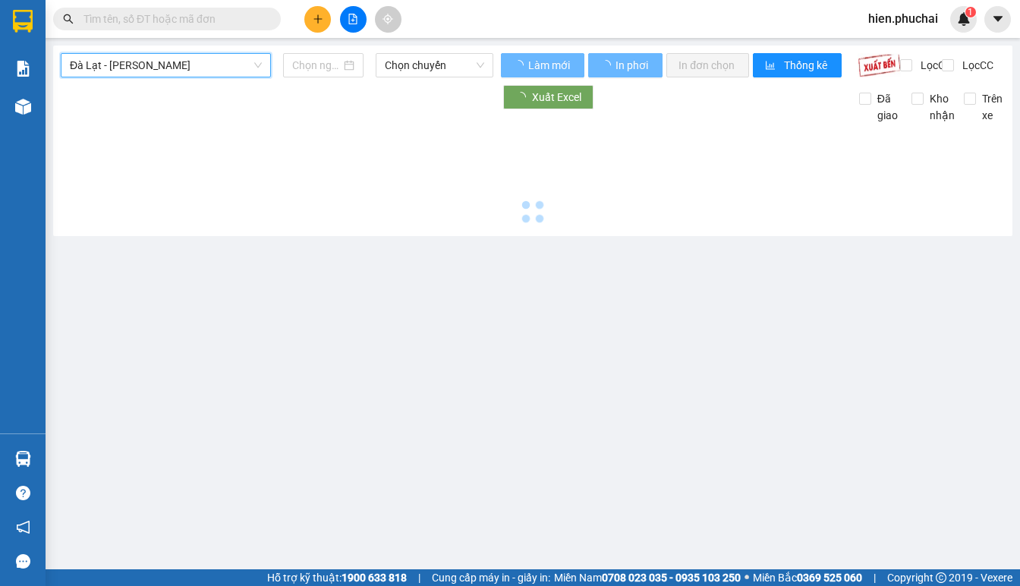
type input "[DATE]"
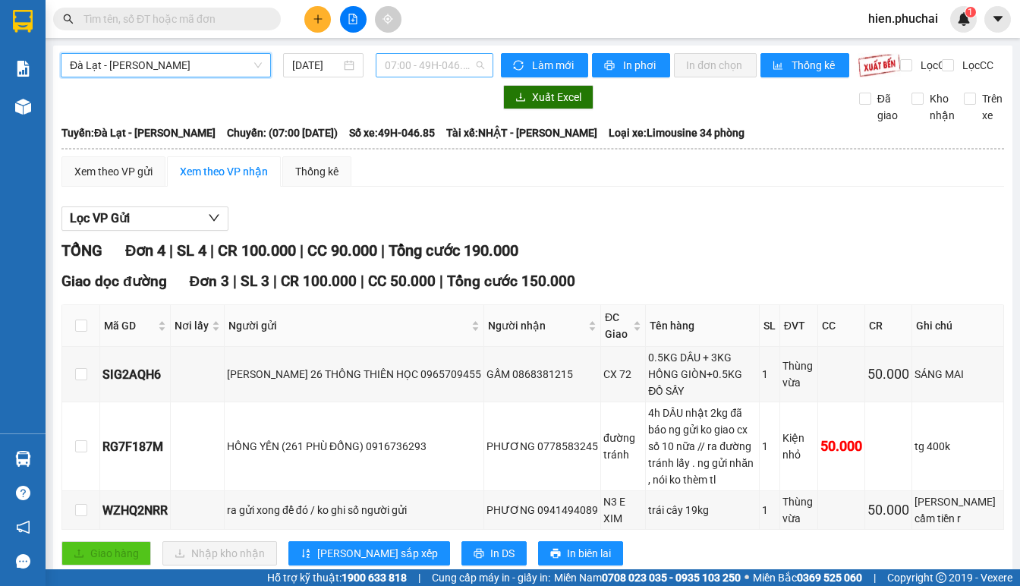
click at [408, 66] on span "07:00 - 49H-046.85" at bounding box center [434, 65] width 99 height 23
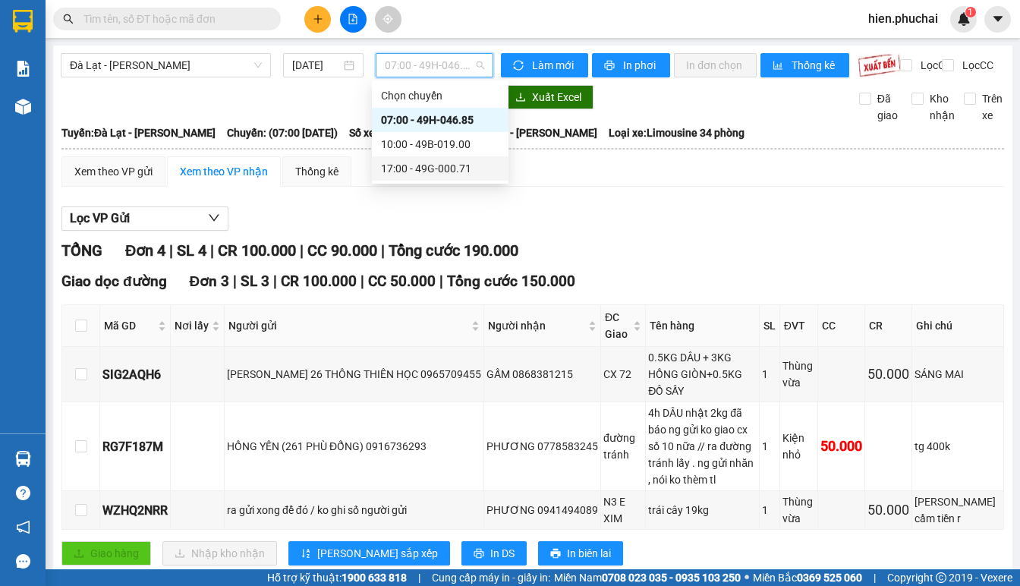
click at [403, 165] on div "17:00 - 49G-000.71" at bounding box center [440, 168] width 118 height 17
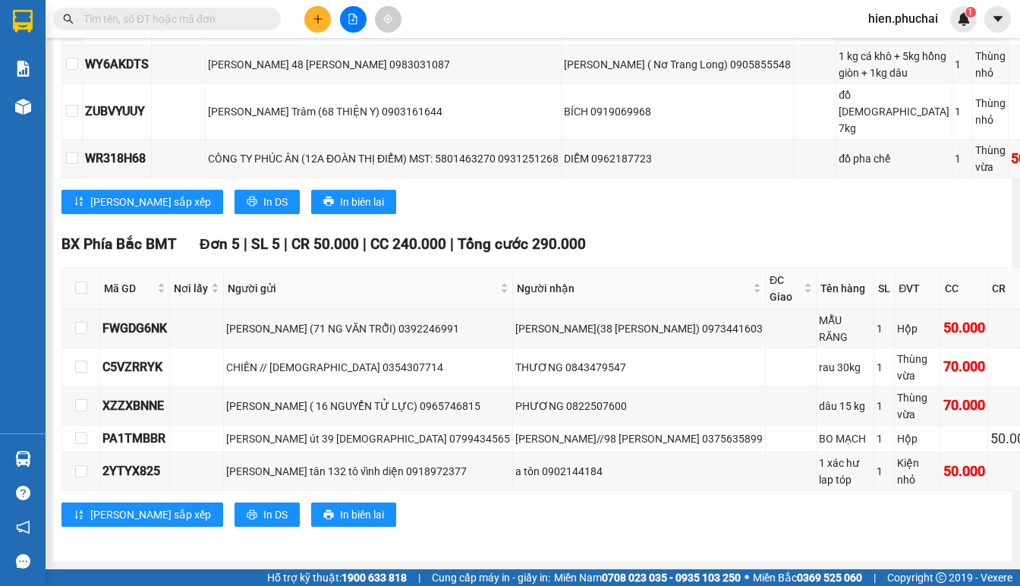
scroll to position [1040, 0]
drag, startPoint x: 409, startPoint y: 112, endPoint x: 380, endPoint y: 177, distance: 70.7
click at [381, 190] on div "Lưu sắp xếp In DS In biên lai" at bounding box center [605, 202] width 1088 height 24
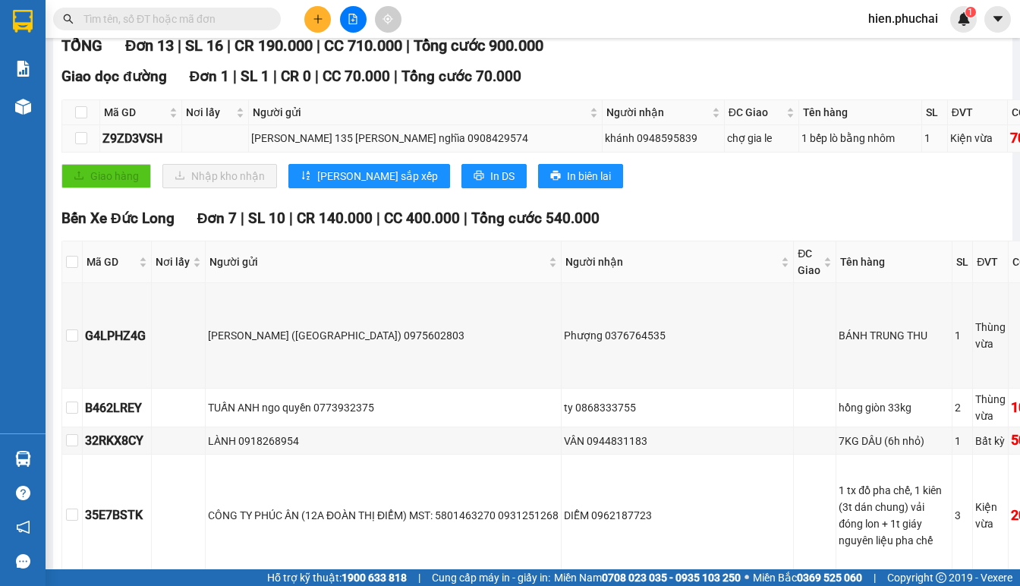
scroll to position [0, 0]
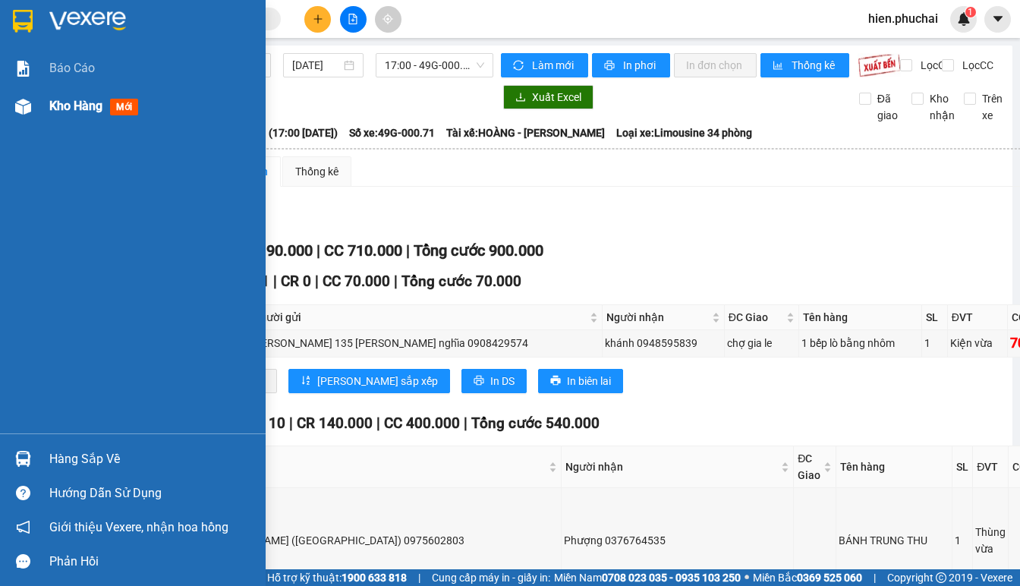
click at [33, 111] on div at bounding box center [23, 106] width 27 height 27
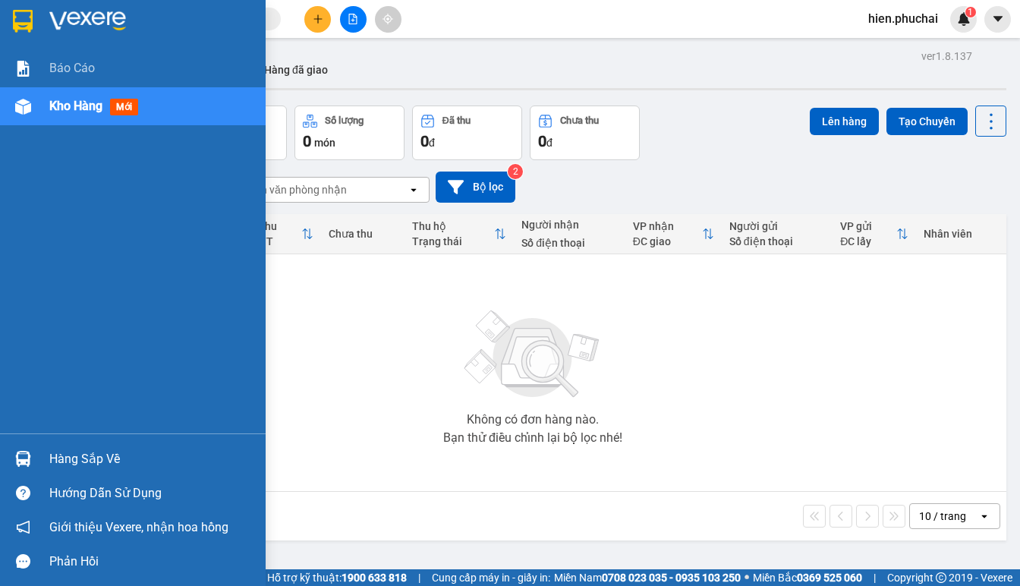
drag, startPoint x: 33, startPoint y: 111, endPoint x: 675, endPoint y: 197, distance: 647.7
click at [700, 205] on div "09/09/2025 – 11/09/2025 Press the down arrow key to interact with the calendar …" at bounding box center [532, 187] width 947 height 54
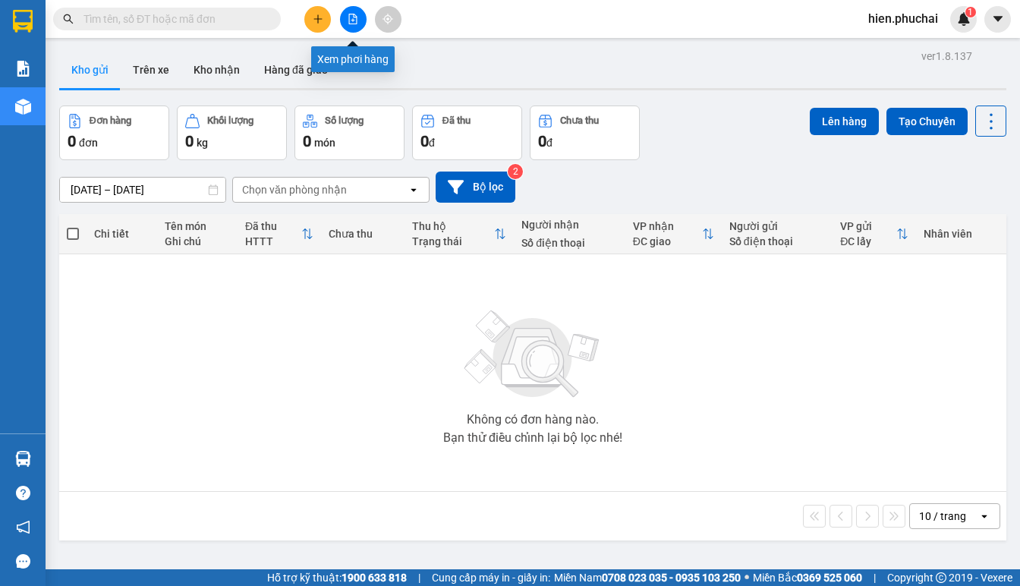
click at [342, 20] on button at bounding box center [353, 19] width 27 height 27
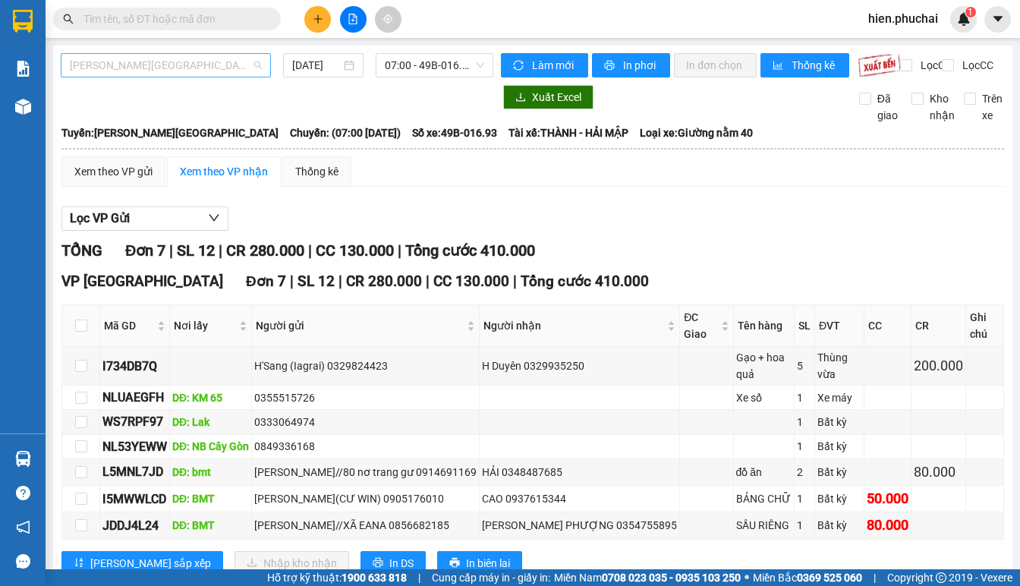
click at [212, 71] on span "[PERSON_NAME][GEOGRAPHIC_DATA]" at bounding box center [166, 65] width 192 height 23
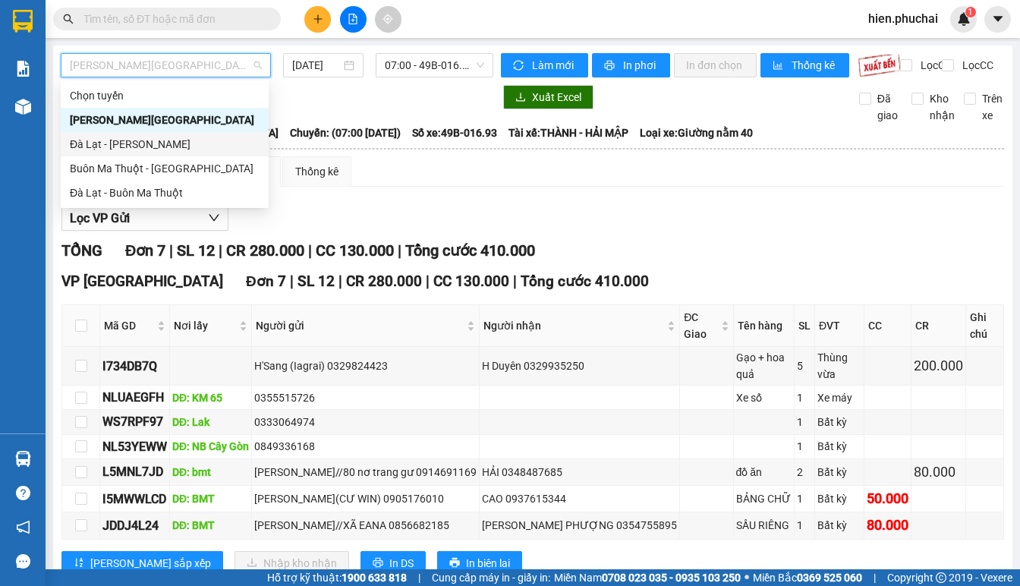
click at [173, 150] on div "Đà Lạt - [PERSON_NAME]" at bounding box center [165, 144] width 190 height 17
type input "[DATE]"
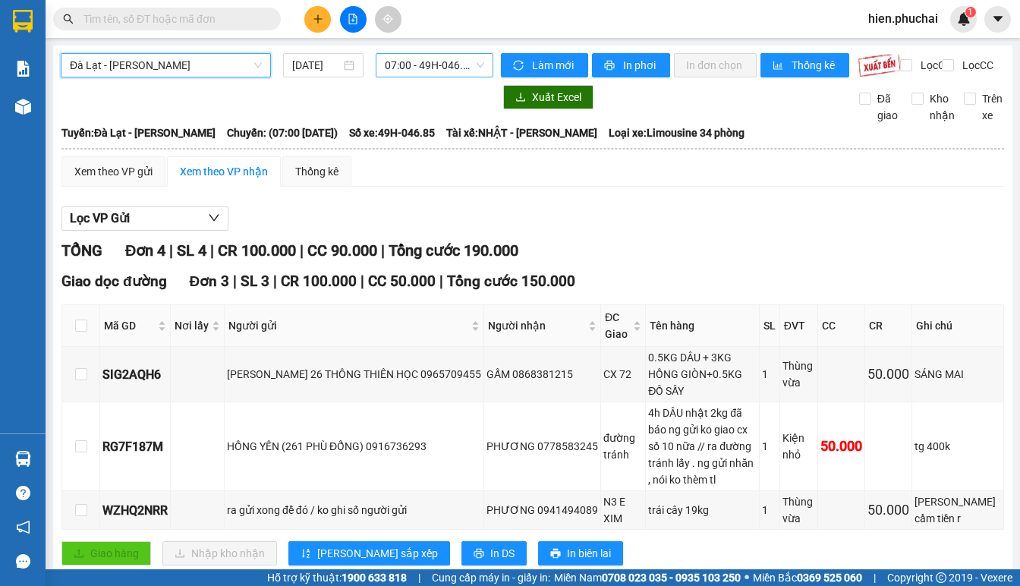
click at [398, 74] on span "07:00 - 49H-046.85" at bounding box center [434, 65] width 99 height 23
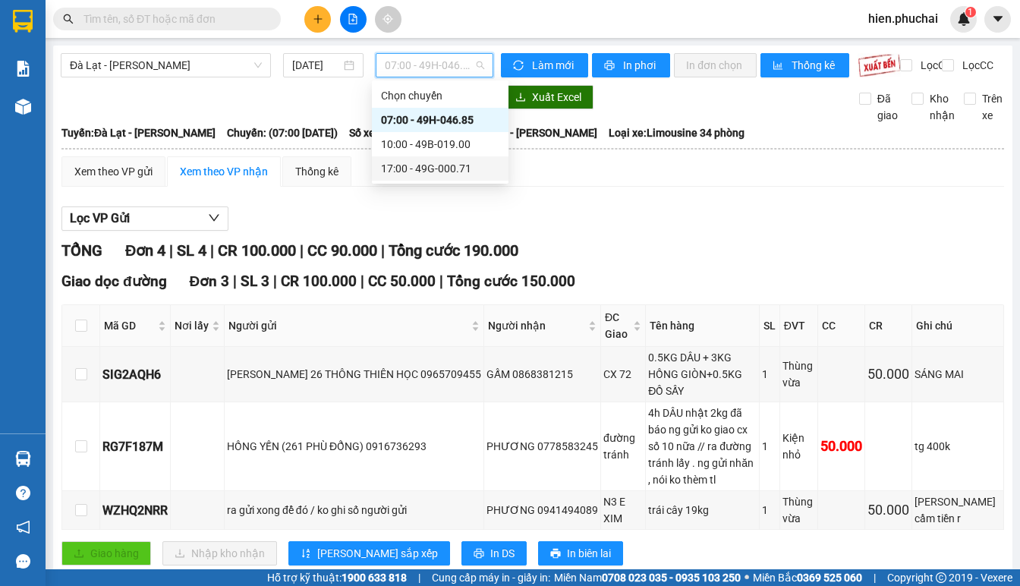
click at [417, 165] on div "17:00 - 49G-000.71" at bounding box center [440, 168] width 118 height 17
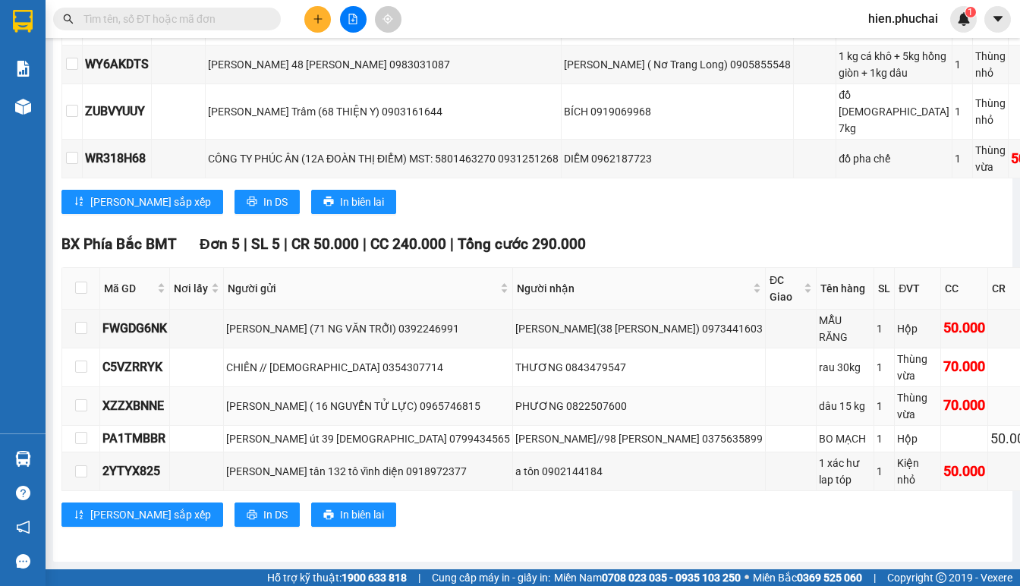
scroll to position [1040, 0]
click at [644, 320] on div "[PERSON_NAME](38 [PERSON_NAME]) 0973441603" at bounding box center [638, 328] width 247 height 17
click at [644, 320] on div "Đỗ Kỳ Thuyết(38 LÝ CHÍNH THẮNG) 0973441603" at bounding box center [638, 328] width 247 height 17
click at [437, 280] on div "Người gửi" at bounding box center [368, 288] width 281 height 17
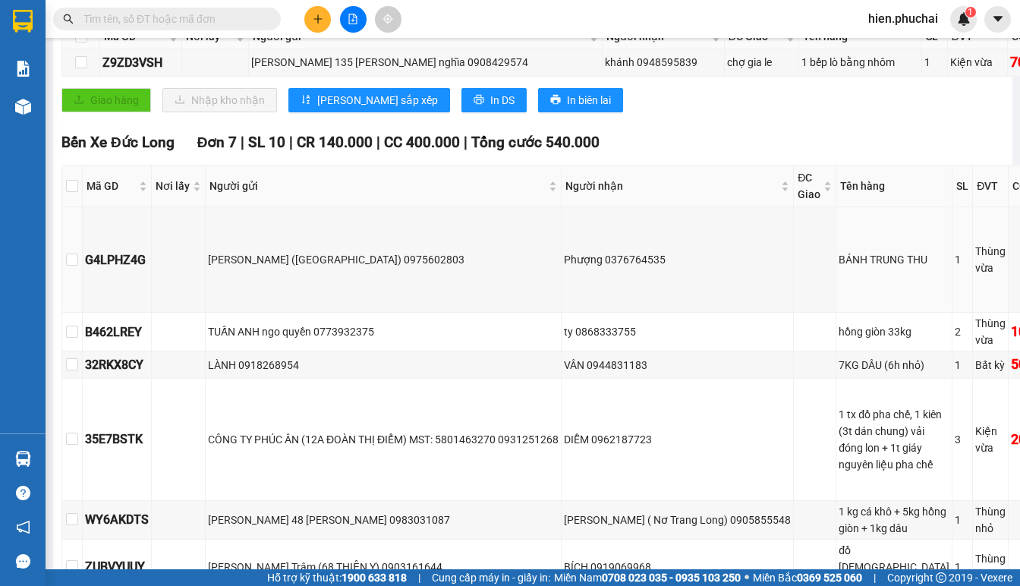
scroll to position [0, 0]
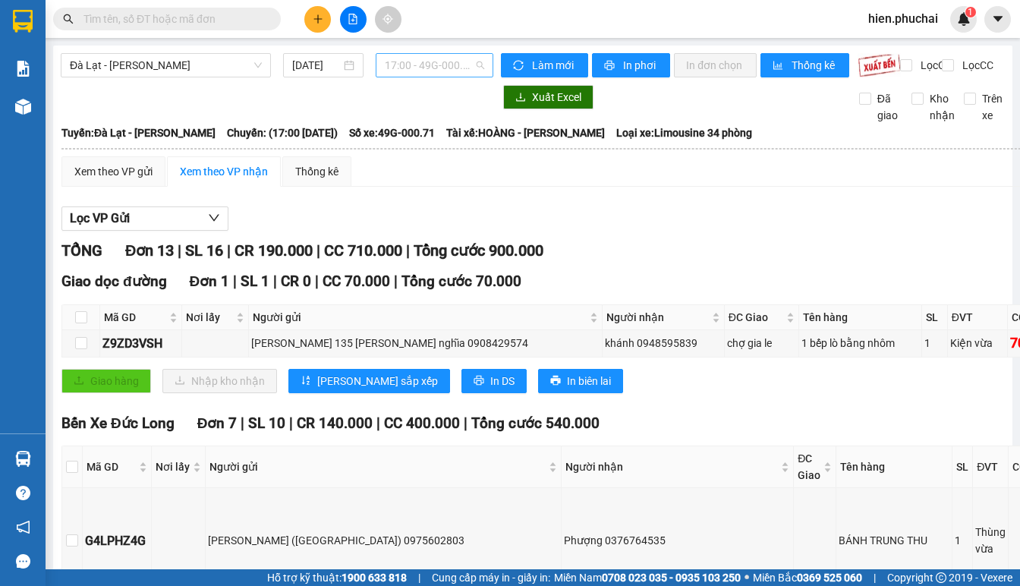
click at [378, 66] on div "17:00 - 49G-000.71" at bounding box center [435, 65] width 118 height 24
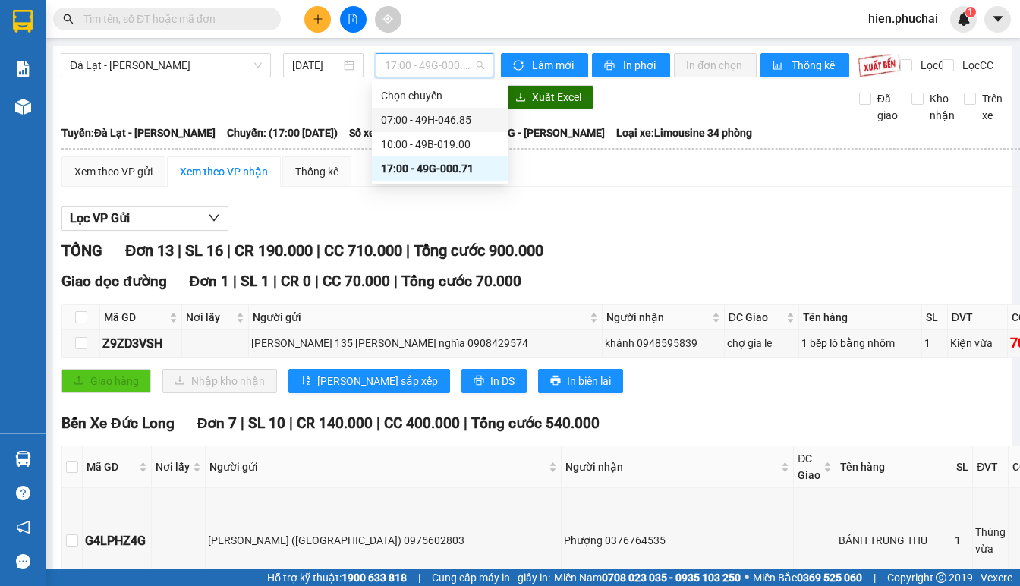
click at [428, 119] on div "07:00 - 49H-046.85" at bounding box center [440, 120] width 118 height 17
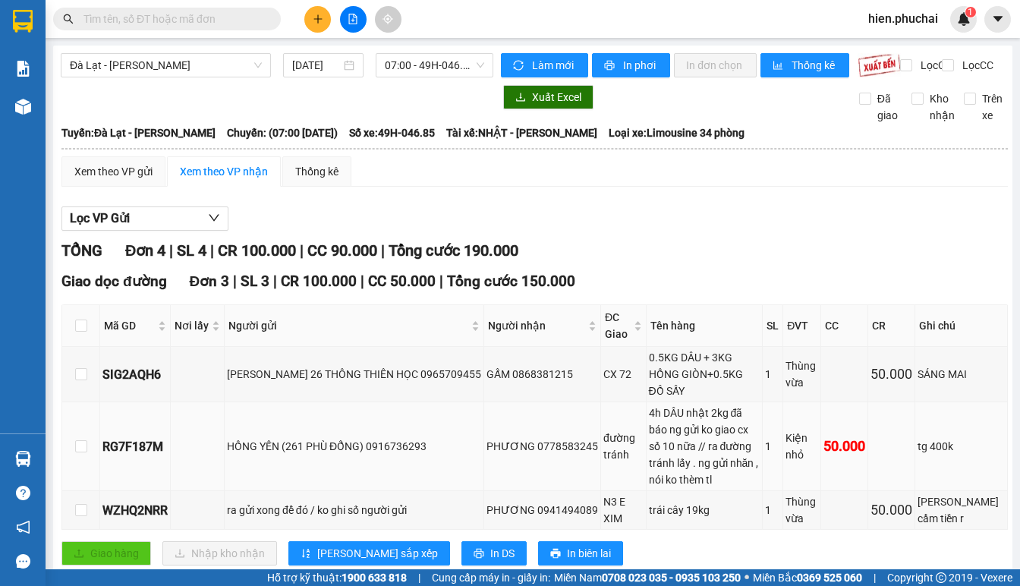
drag, startPoint x: 710, startPoint y: 429, endPoint x: 700, endPoint y: 431, distance: 9.4
click at [707, 429] on div "4h DÂU nhật 2kg đã báo ng gửi ko giao cx số 10 nữa // ra đường tránh lấy . ng g…" at bounding box center [705, 445] width 112 height 83
drag, startPoint x: 373, startPoint y: 436, endPoint x: 428, endPoint y: 436, distance: 54.6
click at [428, 438] on div "HỒNG YẾN (261 PHÙ ĐỔNG) 0916736293" at bounding box center [354, 446] width 254 height 17
copy div "0916736293"
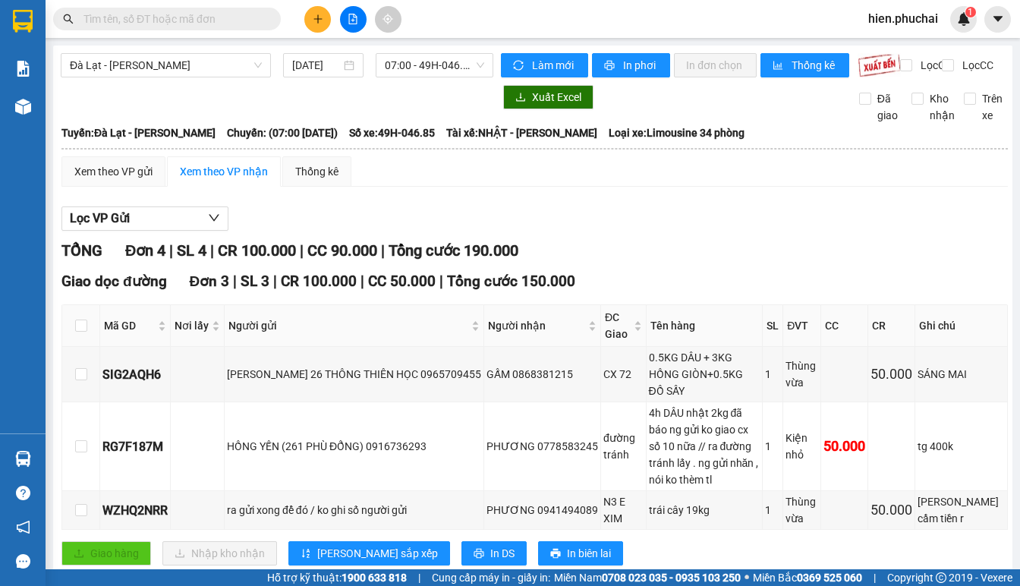
click at [222, 18] on input "text" at bounding box center [172, 19] width 179 height 17
paste input "0916736293"
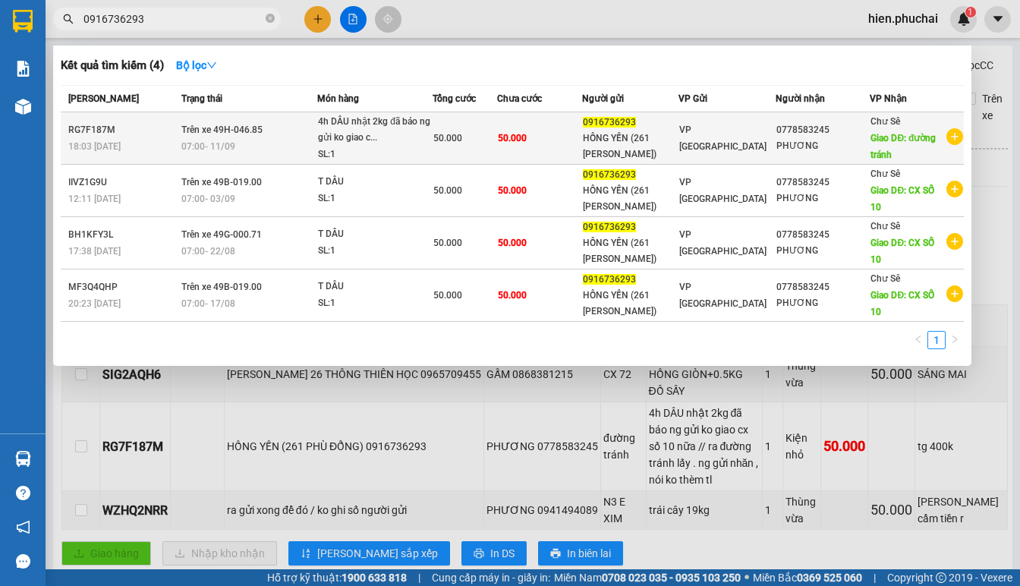
type input "0916736293"
click at [266, 137] on td "Trên xe 49H-046.85 07:00 - 11/09" at bounding box center [248, 138] width 140 height 52
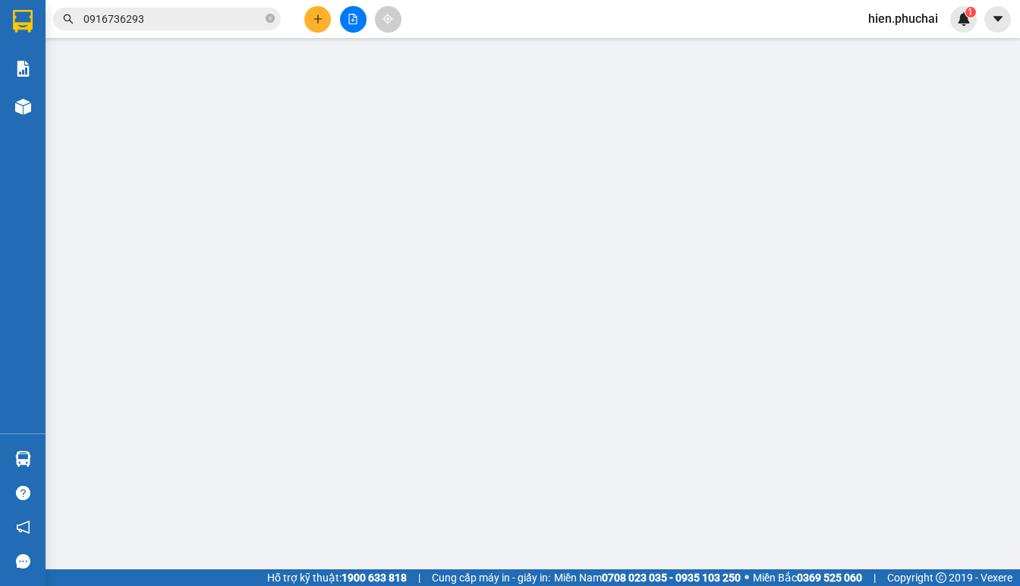
type input "0778583245"
type input "đường tránh"
type input "0916736293"
type input "50.000"
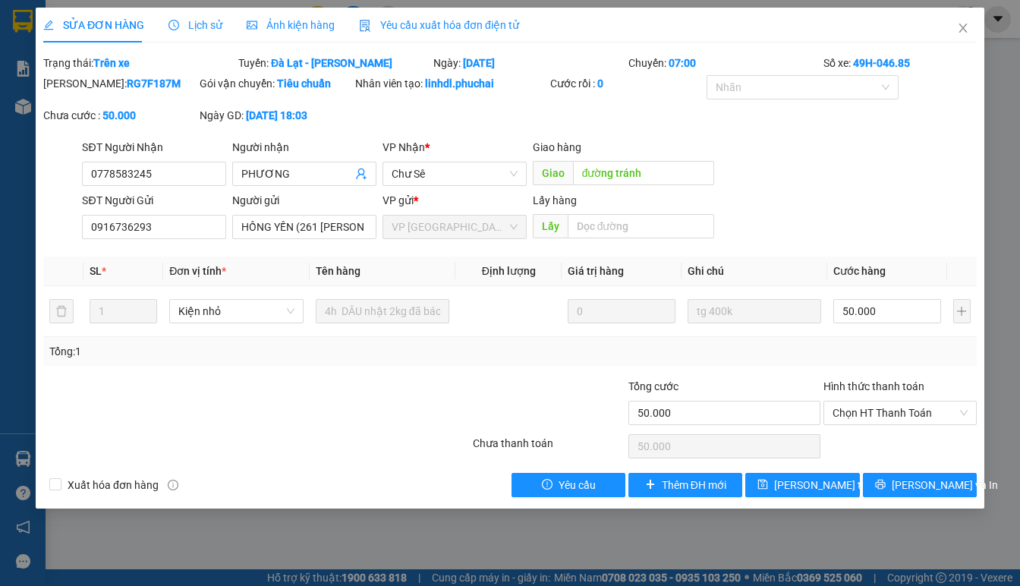
click at [200, 26] on span "Lịch sử" at bounding box center [195, 25] width 54 height 12
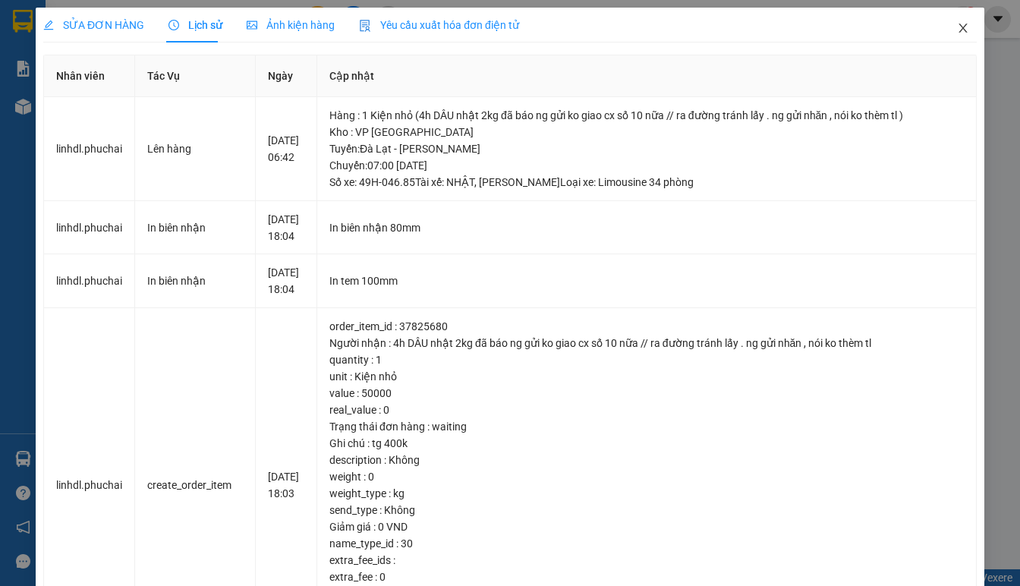
click at [956, 35] on span "Close" at bounding box center [963, 29] width 42 height 42
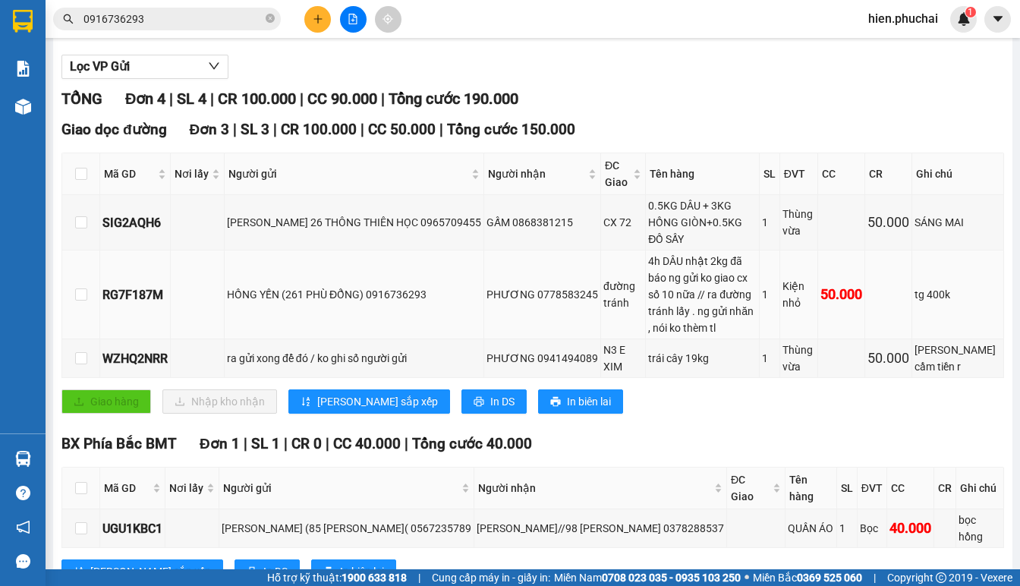
scroll to position [193, 0]
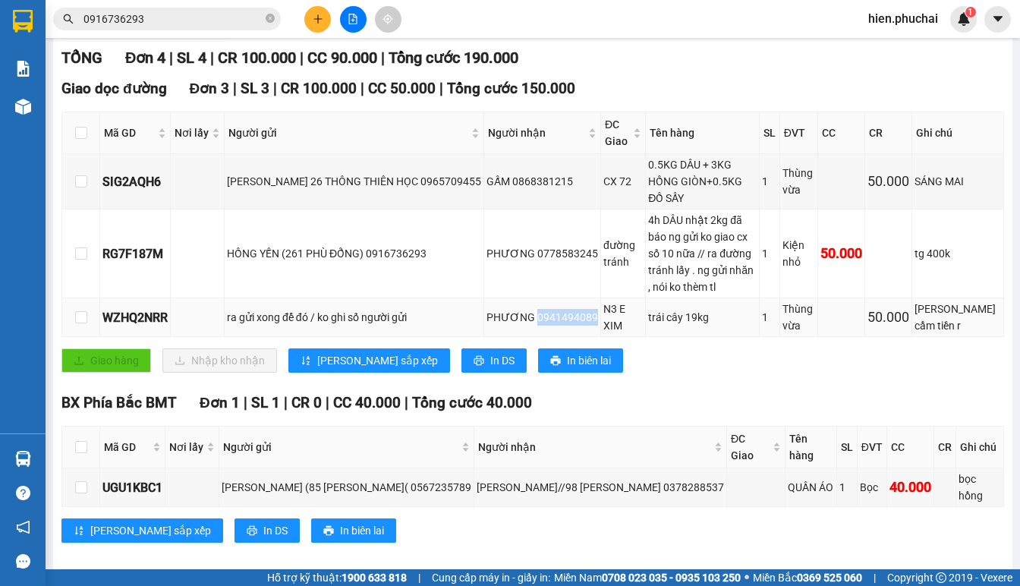
drag, startPoint x: 552, startPoint y: 315, endPoint x: 606, endPoint y: 319, distance: 54.0
click at [598, 319] on div "PHƯƠNG 0941494089" at bounding box center [542, 317] width 112 height 17
copy div "0941494089"
click at [176, 20] on input "0916736293" at bounding box center [172, 19] width 179 height 17
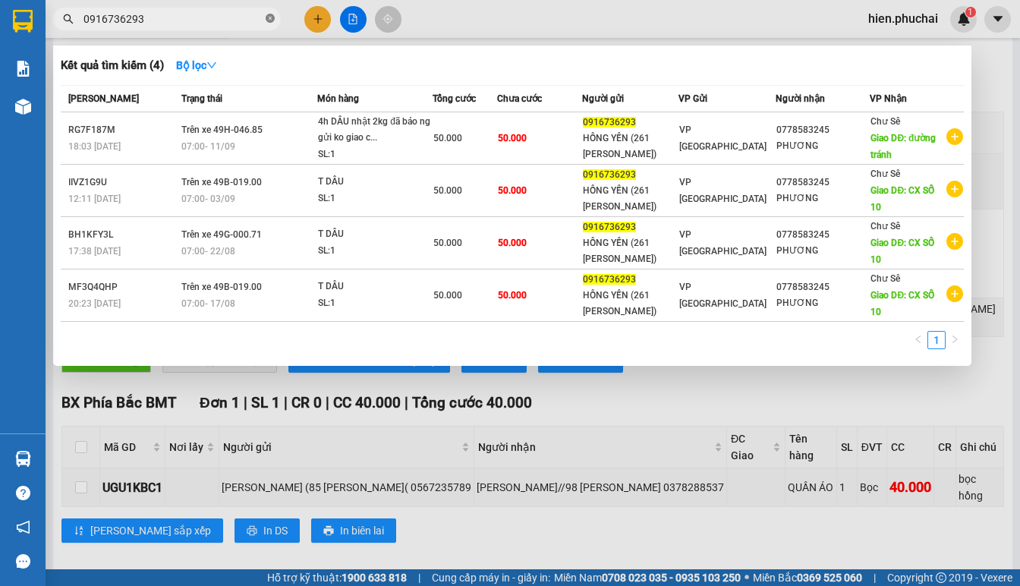
click at [268, 19] on icon "close-circle" at bounding box center [270, 18] width 9 height 9
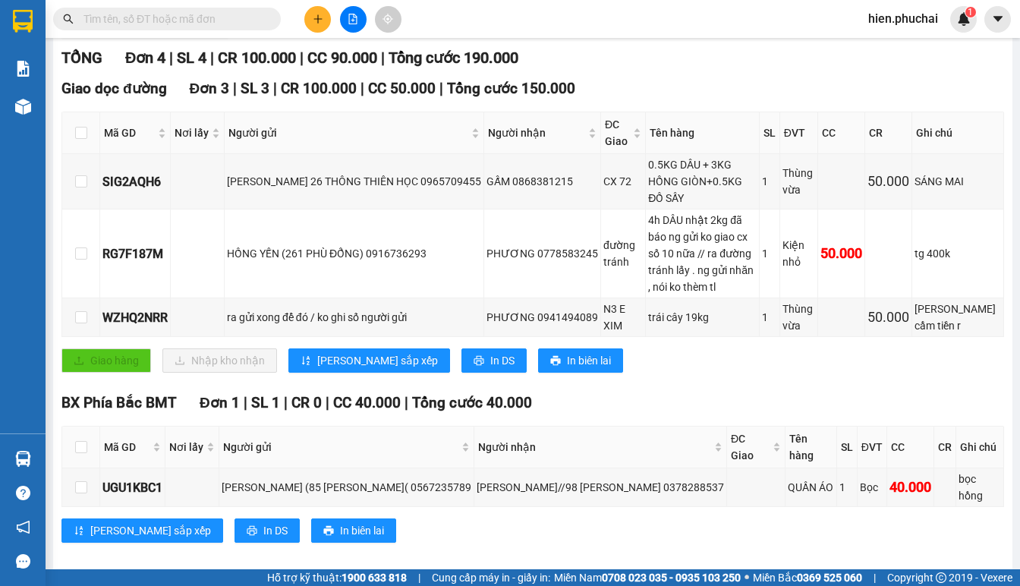
click at [199, 17] on input "text" at bounding box center [172, 19] width 179 height 17
paste input "0941494089"
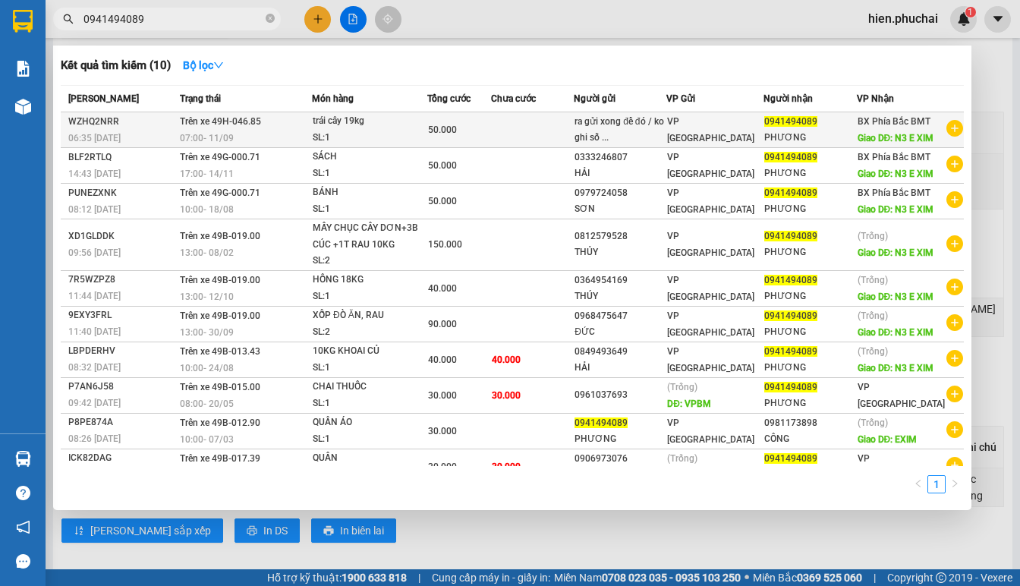
type input "0941494089"
click at [255, 137] on td "Trên xe 49H-046.85 07:00 - 11/09" at bounding box center [244, 130] width 136 height 36
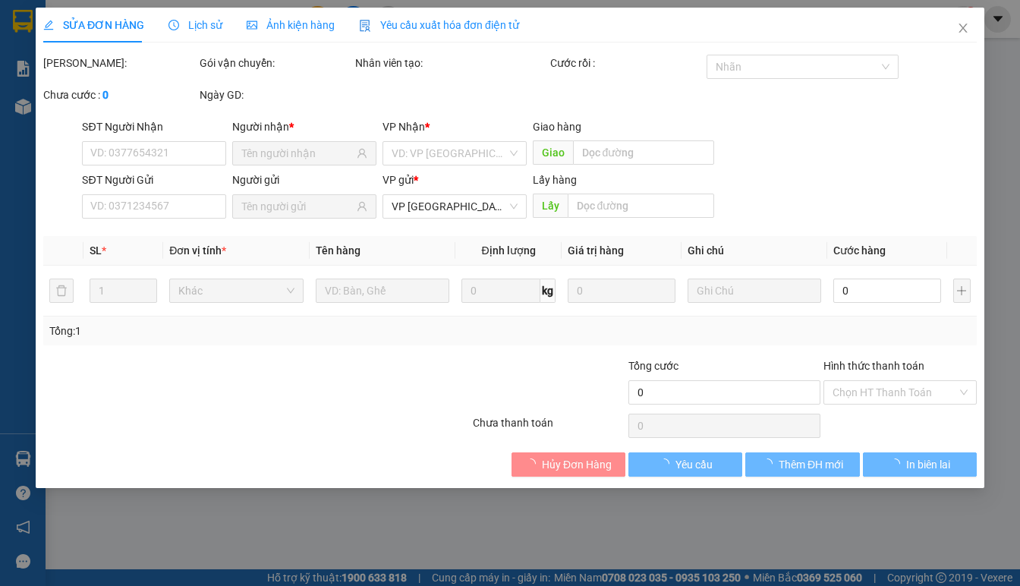
type input "0941494089"
type input "N3 E XIM"
type input "50.000"
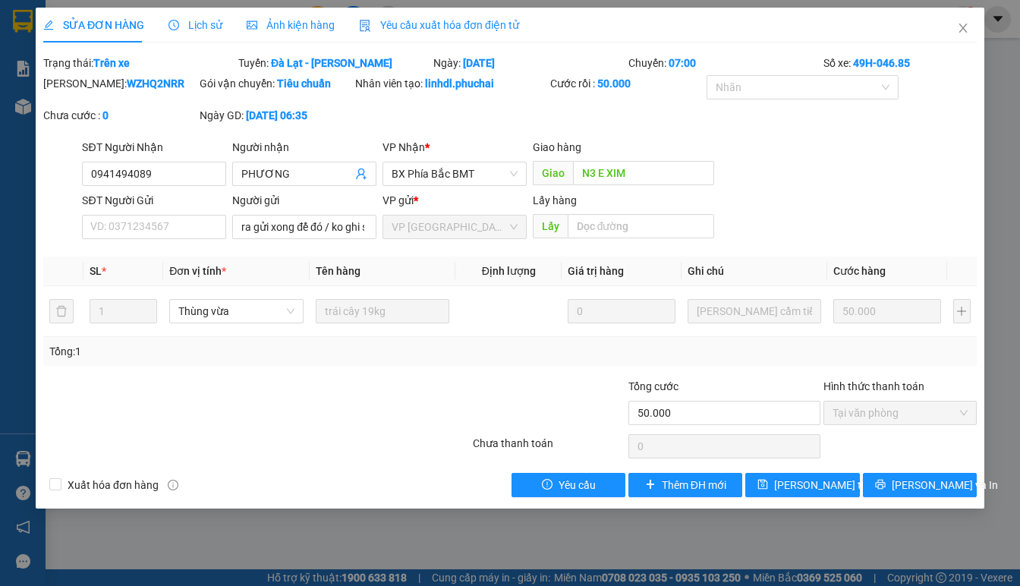
click at [202, 25] on span "Lịch sử" at bounding box center [195, 25] width 54 height 12
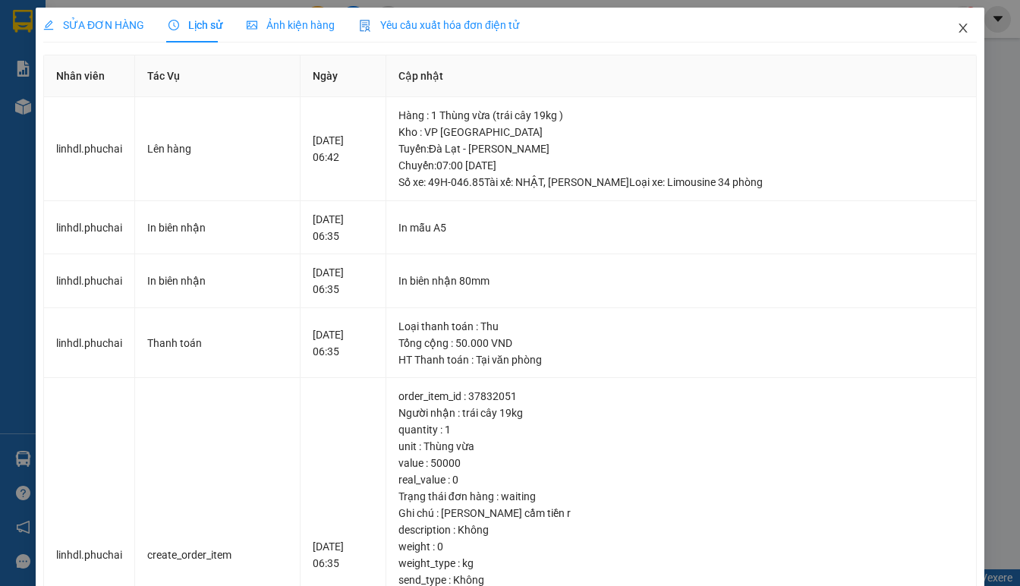
click at [946, 36] on span "Close" at bounding box center [963, 29] width 42 height 42
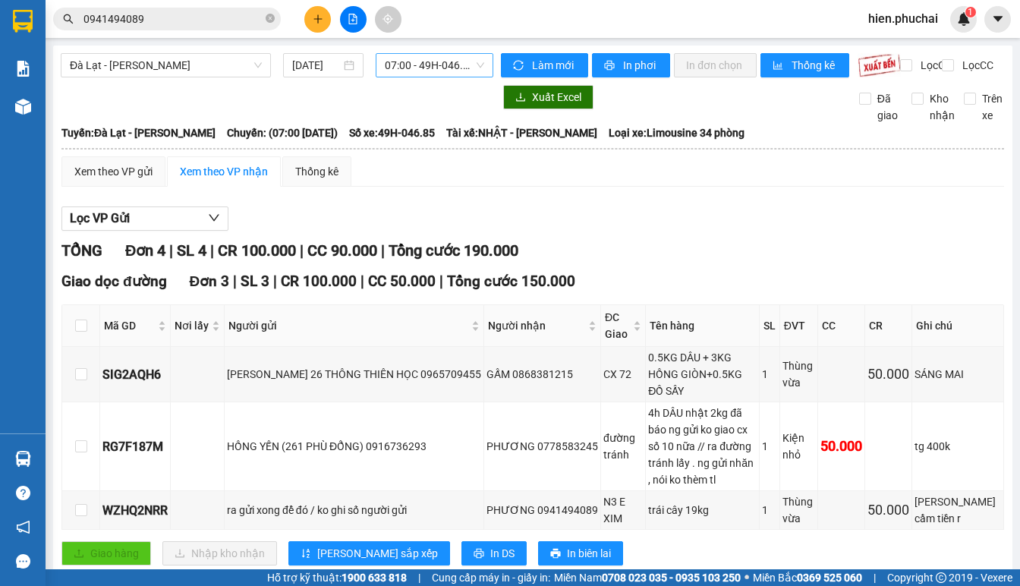
click at [452, 74] on span "07:00 - 49H-046.85" at bounding box center [434, 65] width 99 height 23
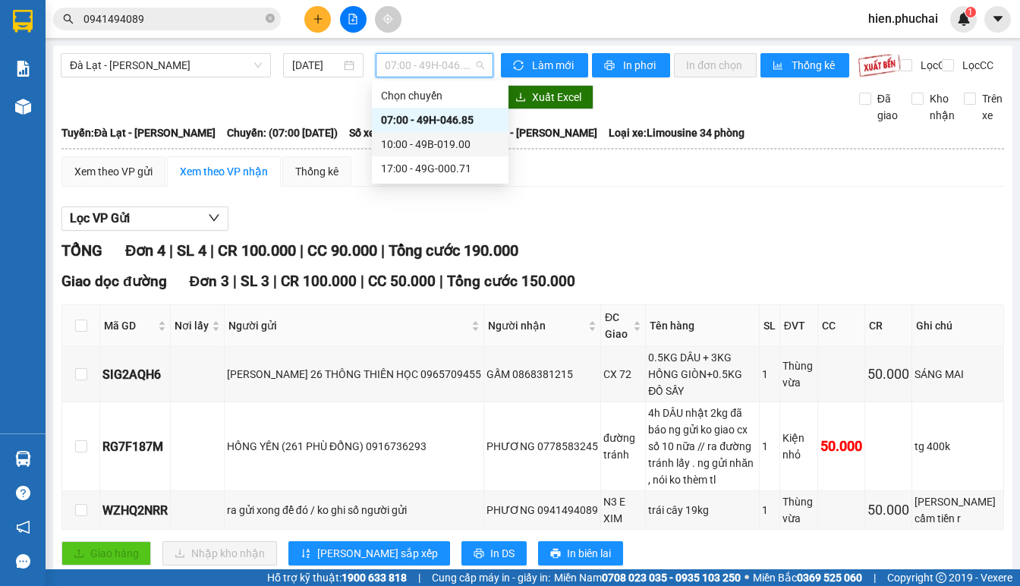
click at [468, 144] on div "10:00 - 49B-019.00" at bounding box center [440, 144] width 118 height 17
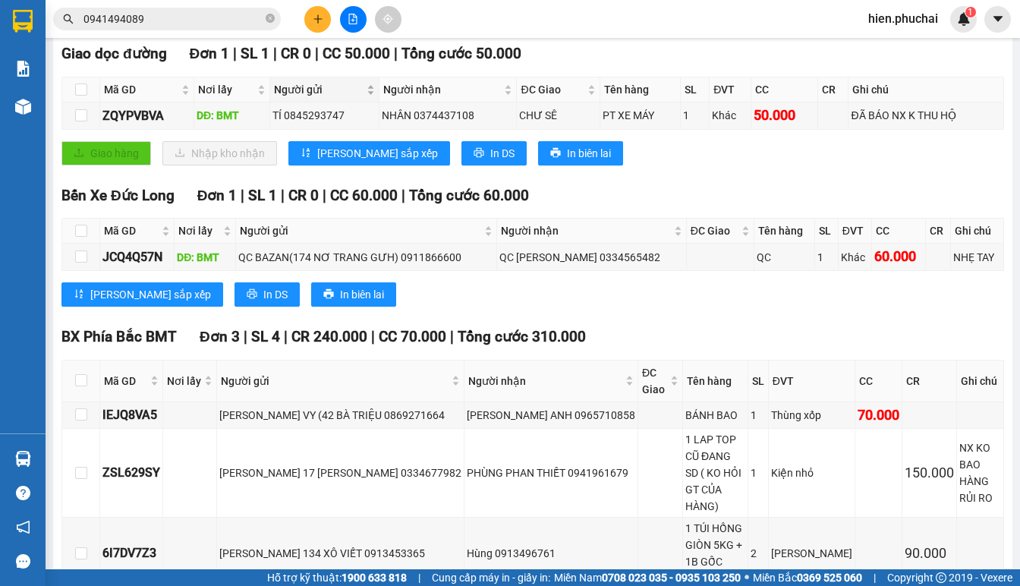
scroll to position [285, 0]
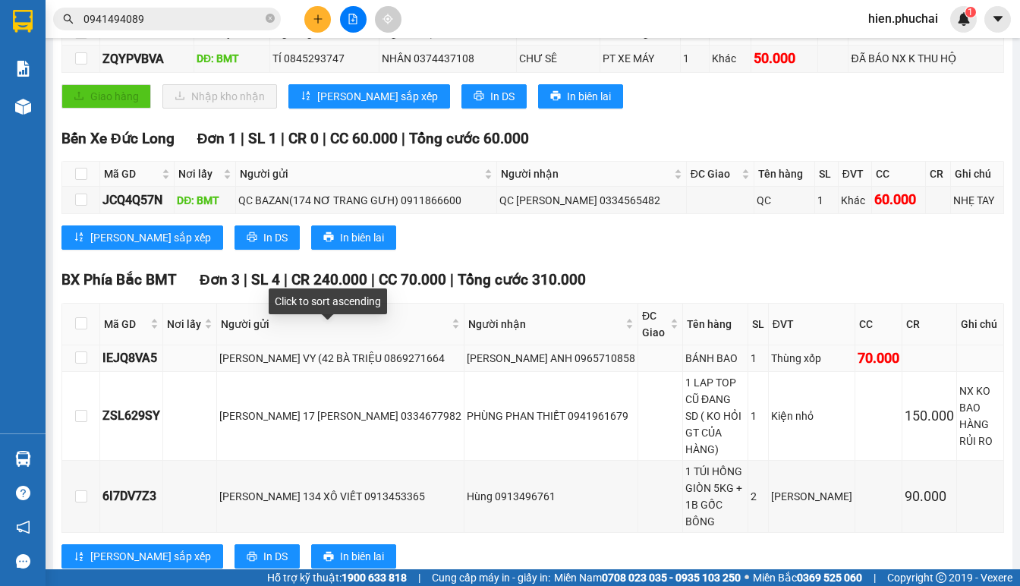
drag, startPoint x: 282, startPoint y: 339, endPoint x: 376, endPoint y: 368, distance: 98.4
click at [376, 367] on div "KIỀU NGỌC HIỀN VY (42 BÀ TRIỆU 0869271664" at bounding box center [340, 358] width 242 height 17
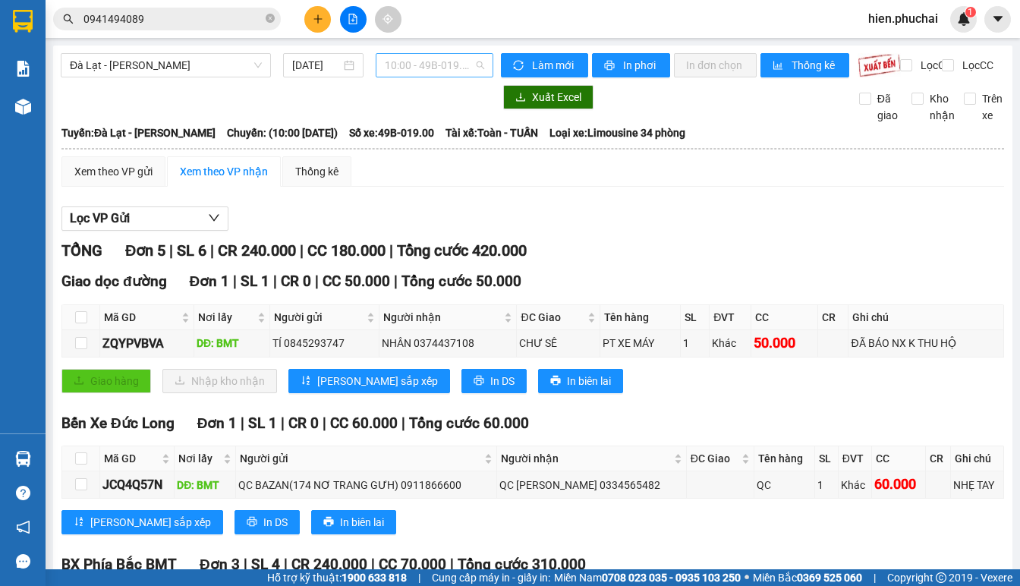
click at [403, 69] on span "10:00 - 49B-019.00" at bounding box center [434, 65] width 99 height 23
drag, startPoint x: 175, startPoint y: 66, endPoint x: 175, endPoint y: 117, distance: 50.9
click at [175, 69] on span "Đà Lạt - Gia Lai" at bounding box center [166, 65] width 192 height 23
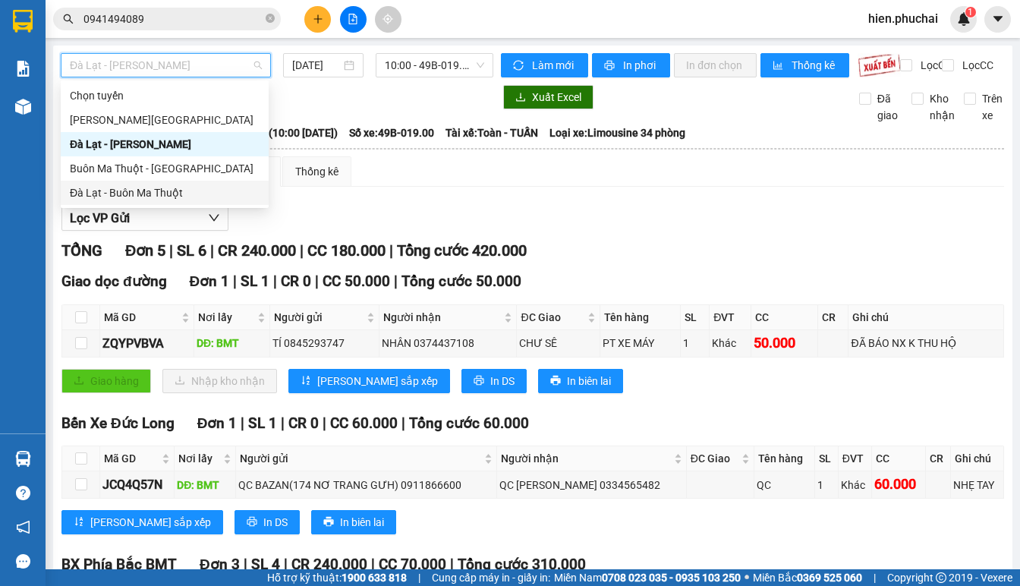
click at [190, 189] on div "Đà Lạt - Buôn Ma Thuột" at bounding box center [165, 192] width 190 height 17
type input "11/09/2025"
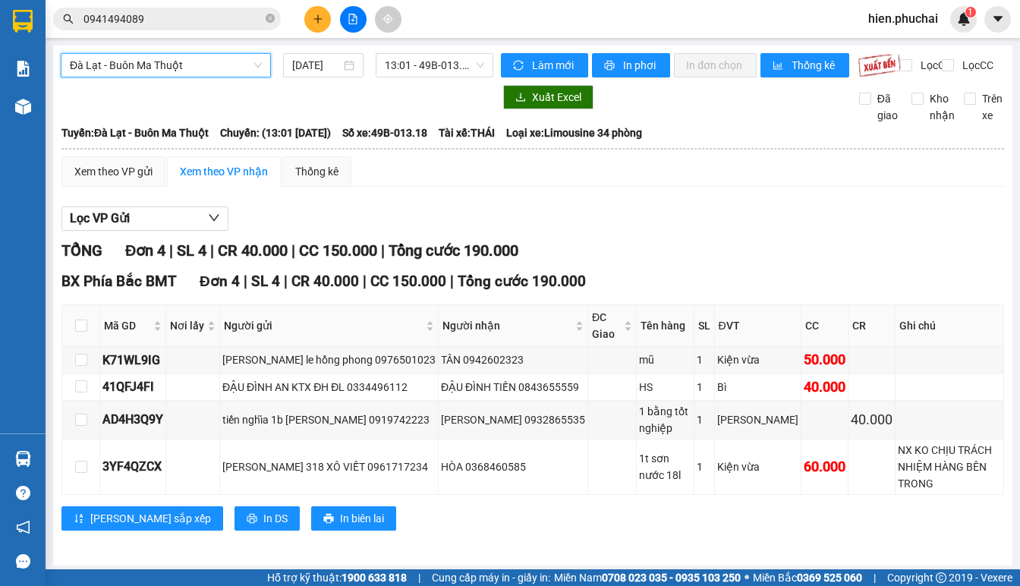
drag, startPoint x: 94, startPoint y: 62, endPoint x: 99, endPoint y: 82, distance: 20.2
click at [96, 66] on span "Đà Lạt - Buôn Ma Thuột" at bounding box center [166, 65] width 192 height 23
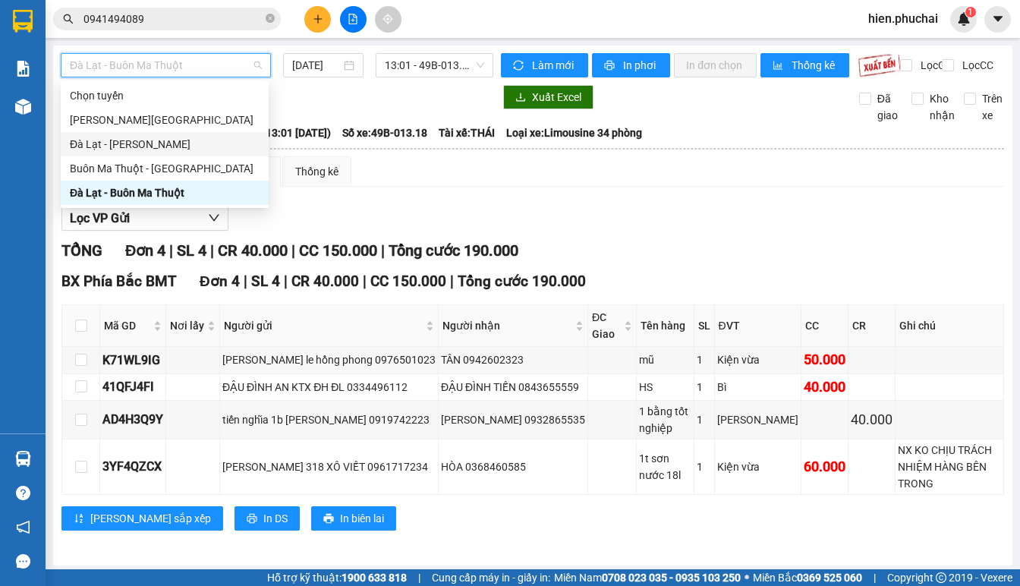
click at [111, 148] on div "Đà Lạt - Gia Lai" at bounding box center [165, 144] width 190 height 17
type input "11/09/2025"
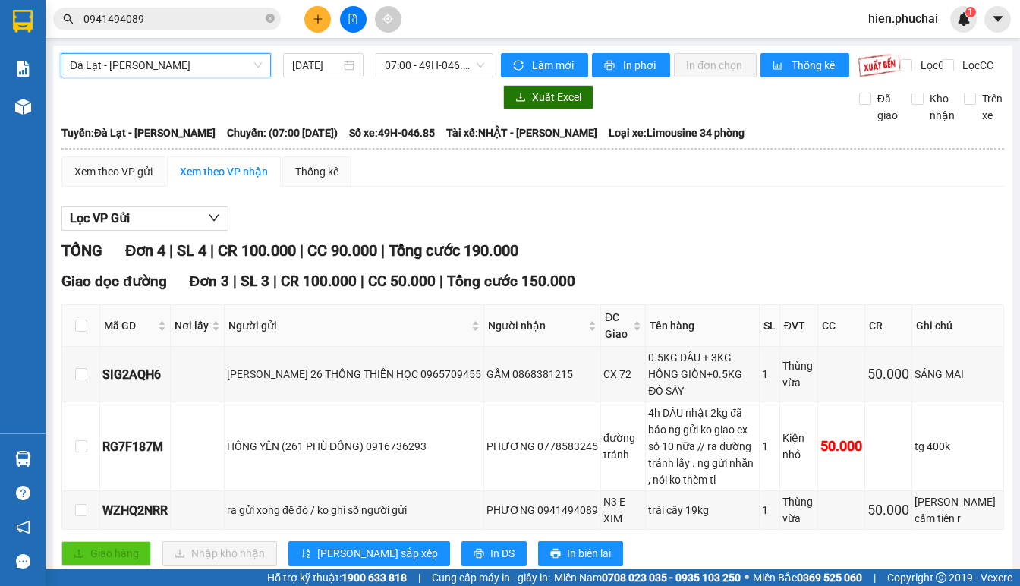
drag, startPoint x: 395, startPoint y: 74, endPoint x: 402, endPoint y: 113, distance: 39.3
click at [396, 77] on div "Đà Lạt - Gia Lai Đà Lạt - Gia Lai 11/09/2025 07:00 - 49H-046.85" at bounding box center [277, 65] width 433 height 24
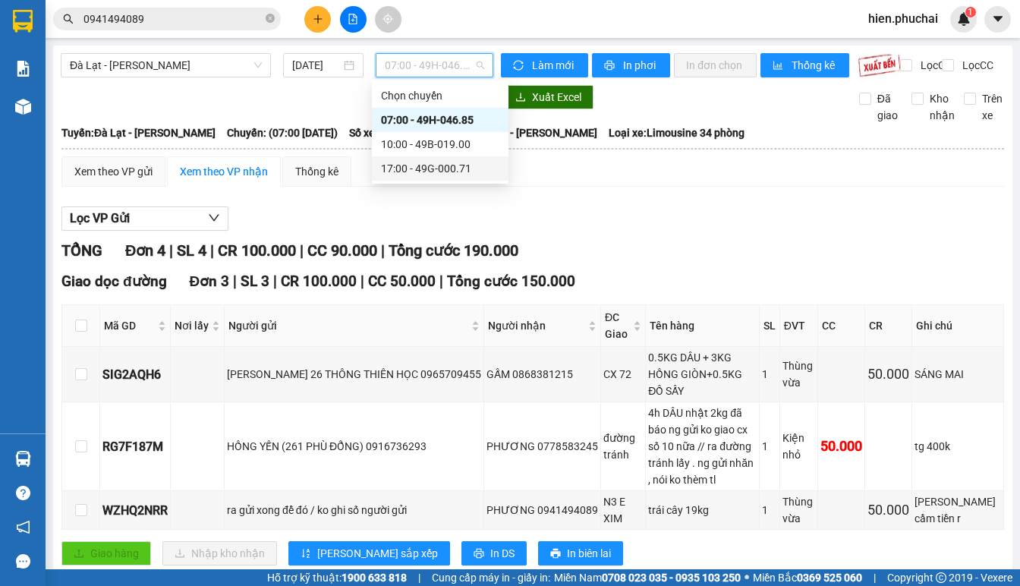
click at [409, 170] on div "17:00 - 49G-000.71" at bounding box center [440, 168] width 118 height 17
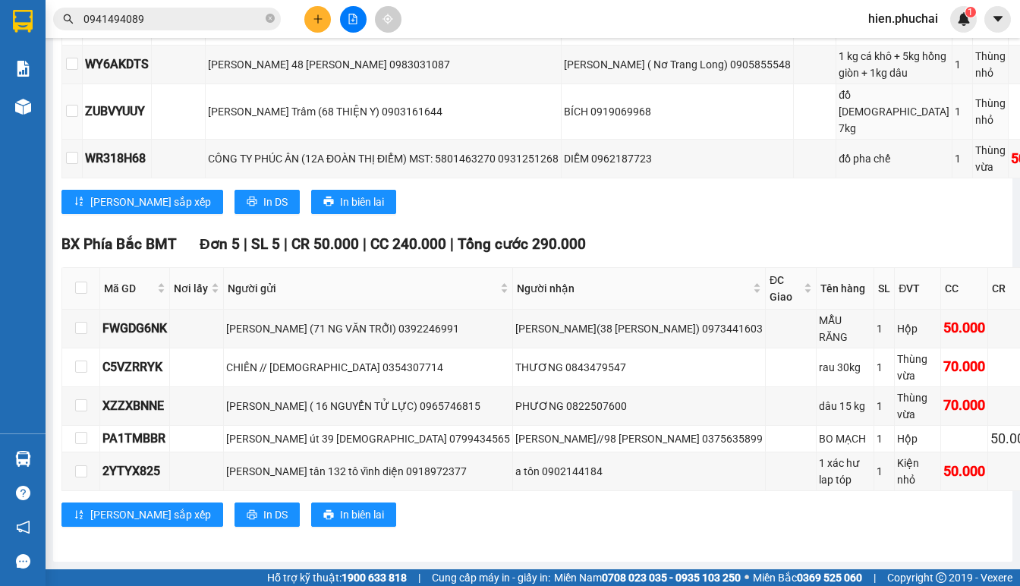
scroll to position [1040, 0]
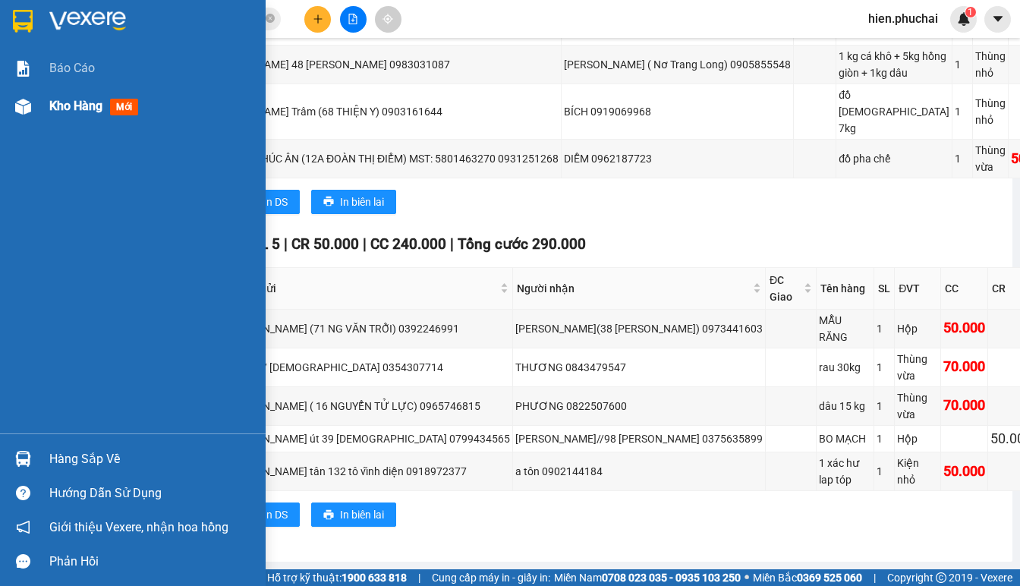
click at [20, 110] on img at bounding box center [23, 107] width 16 height 16
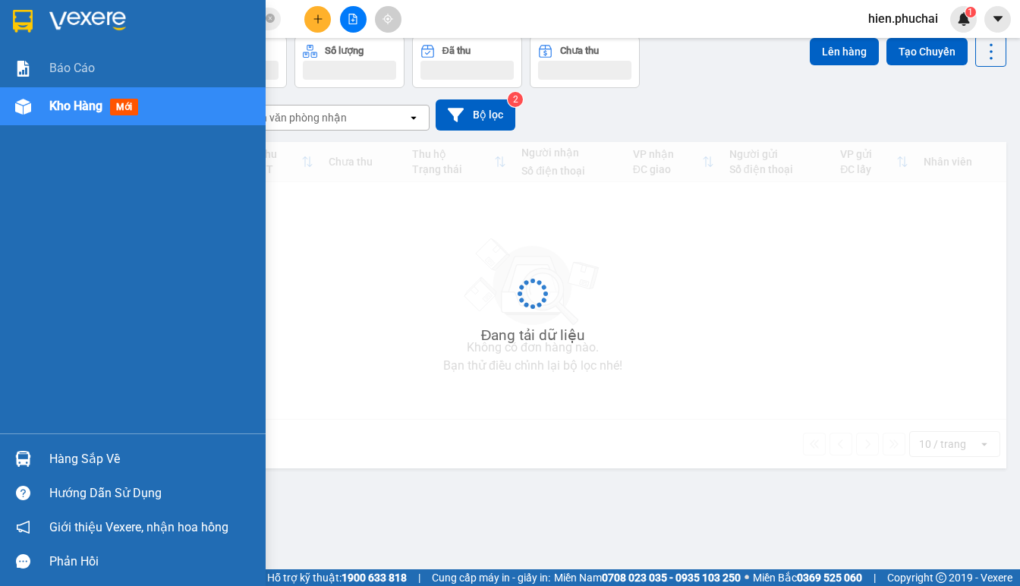
scroll to position [70, 0]
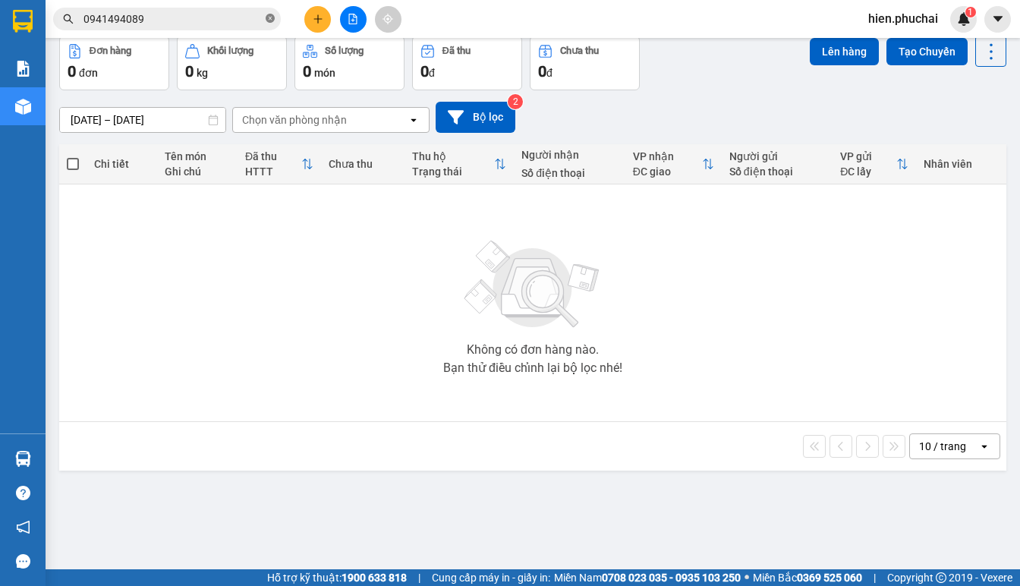
click at [269, 19] on icon "close-circle" at bounding box center [270, 18] width 9 height 9
